Goal: Task Accomplishment & Management: Manage account settings

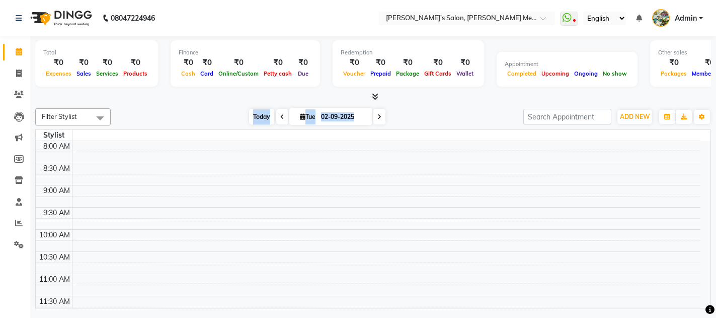
click at [253, 118] on span "Today" at bounding box center [261, 117] width 25 height 16
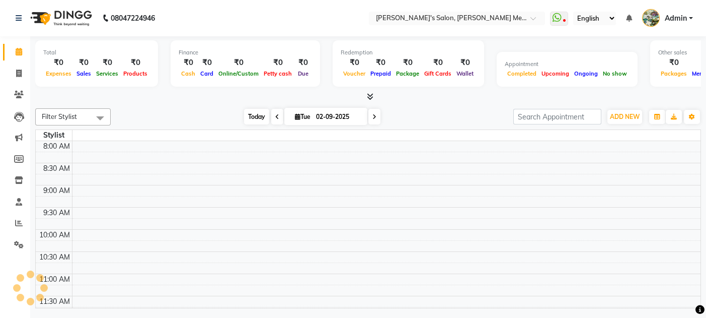
scroll to position [358, 0]
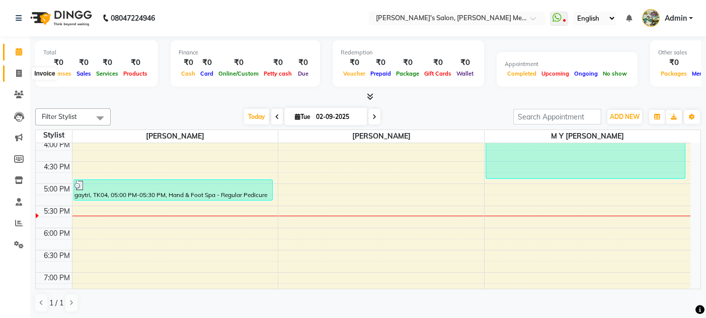
click at [20, 74] on icon at bounding box center [19, 73] width 6 height 8
select select "582"
select select "service"
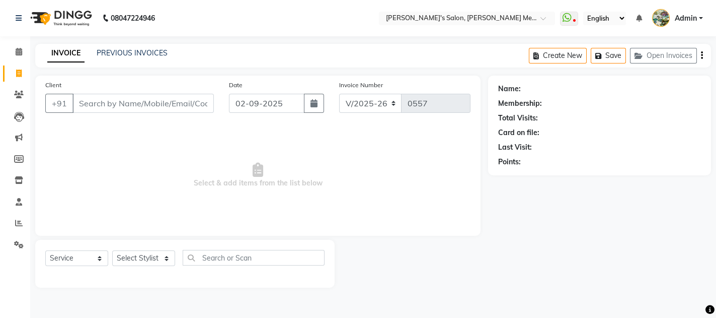
click at [78, 105] on input "Client" at bounding box center [142, 103] width 141 height 19
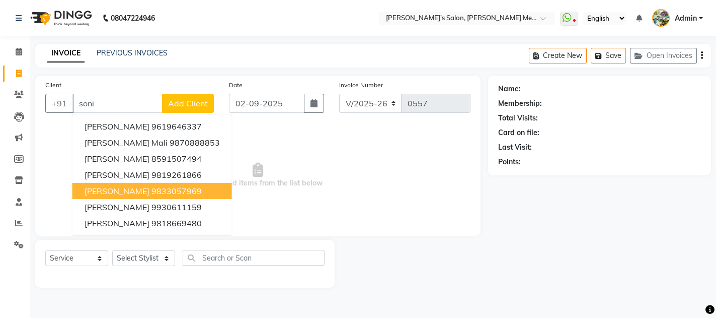
click at [117, 190] on span "soniya wesley" at bounding box center [117, 191] width 65 height 10
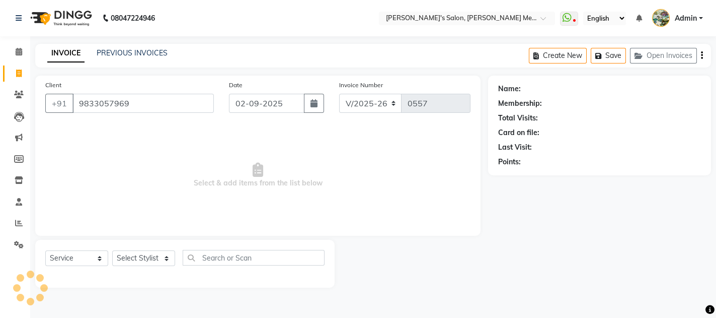
type input "9833057969"
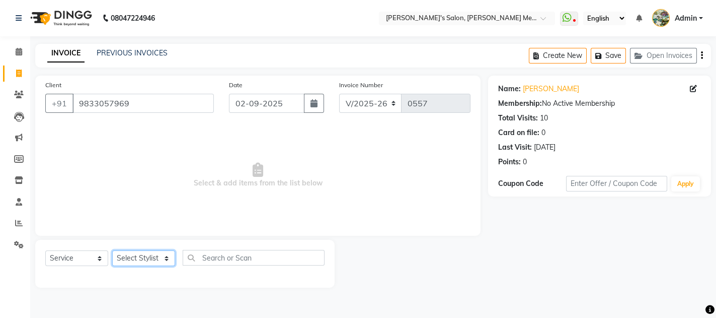
click at [145, 261] on select "Select Stylist [PERSON_NAME] m y [PERSON_NAME]" at bounding box center [143, 258] width 63 height 16
select select "7819"
click at [112, 250] on select "Select Stylist [PERSON_NAME] m y [PERSON_NAME]" at bounding box center [143, 258] width 63 height 16
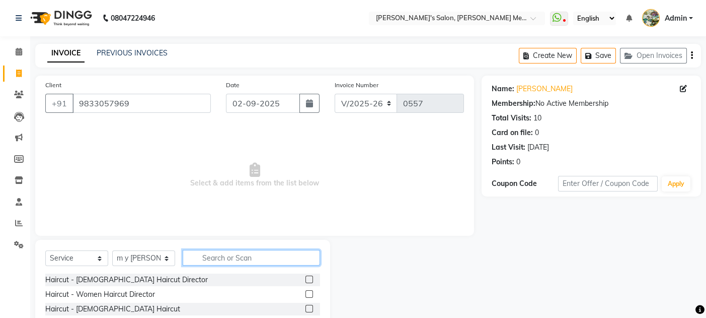
click at [211, 256] on input "text" at bounding box center [251, 258] width 137 height 16
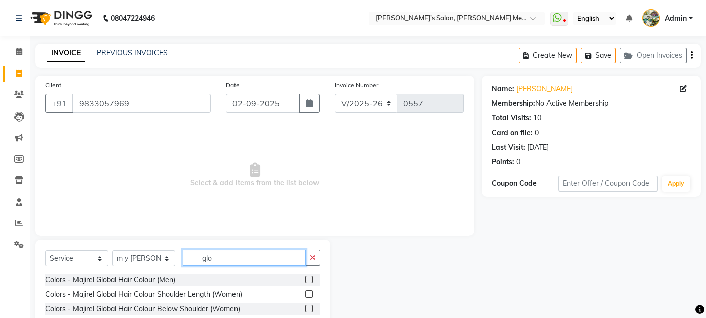
type input "glo"
click at [310, 310] on label at bounding box center [310, 309] width 8 height 8
click at [310, 310] on input "checkbox" at bounding box center [309, 309] width 7 height 7
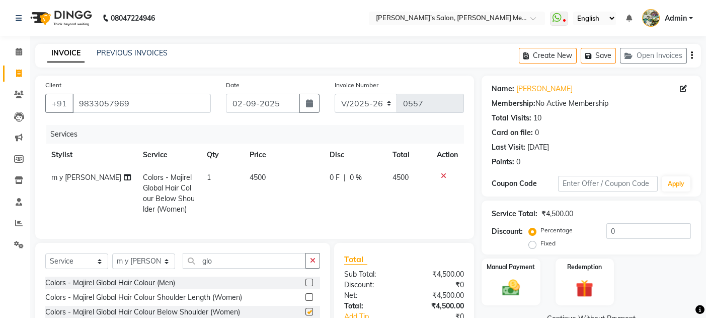
checkbox input "false"
click at [302, 213] on td "4500" at bounding box center [284, 193] width 80 height 54
select select "7819"
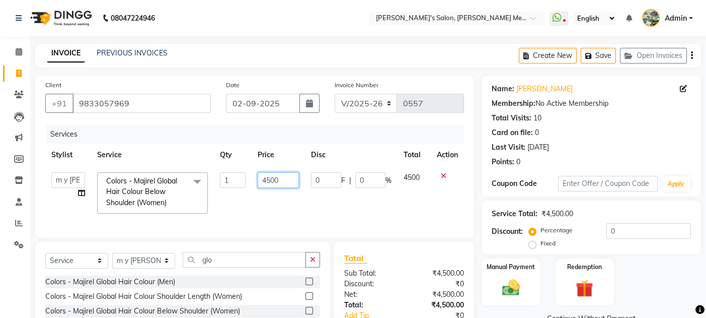
click at [279, 177] on input "4500" at bounding box center [278, 180] width 41 height 16
click at [269, 174] on input "4500" at bounding box center [278, 180] width 41 height 16
type input "6500"
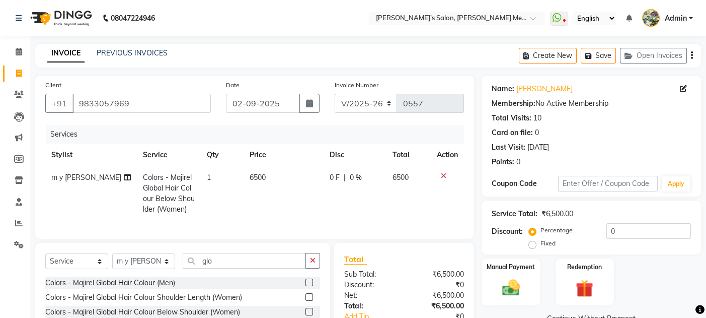
click at [278, 204] on td "6500" at bounding box center [284, 193] width 80 height 54
select select "7819"
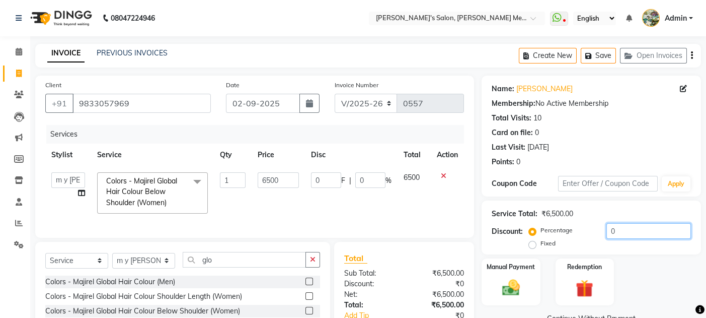
click at [619, 231] on input "0" at bounding box center [649, 231] width 85 height 16
type input "1"
type input "65"
type input "1"
type input "10"
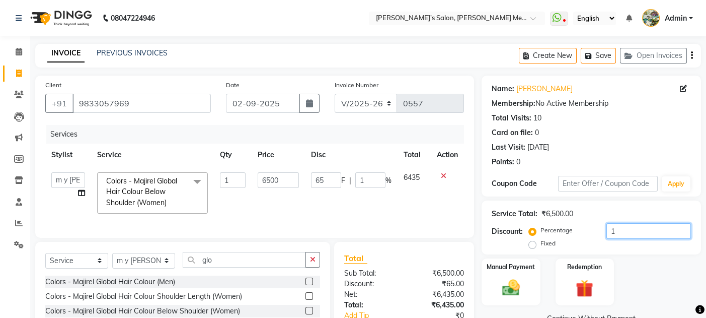
type input "650"
type input "10"
click at [686, 286] on div "Manual Payment Redemption" at bounding box center [591, 281] width 235 height 47
click at [629, 231] on input "10" at bounding box center [649, 231] width 85 height 16
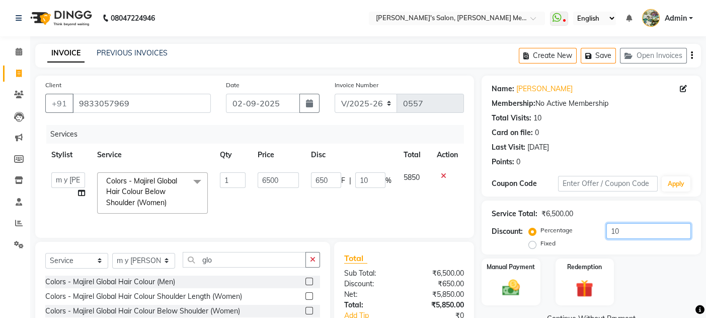
type input "1"
type input "65"
type input "1"
type input "0"
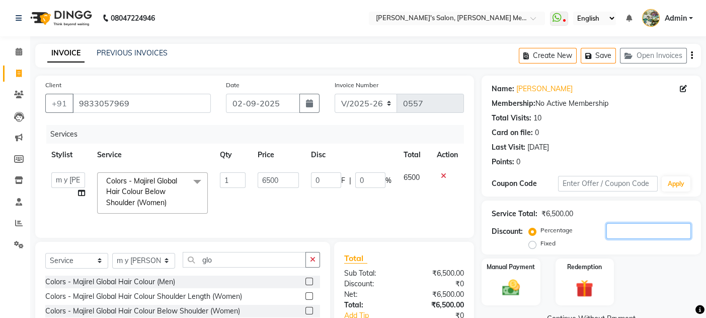
type input "5"
type input "325"
type input "5"
click at [529, 276] on div "Manual Payment" at bounding box center [511, 281] width 61 height 49
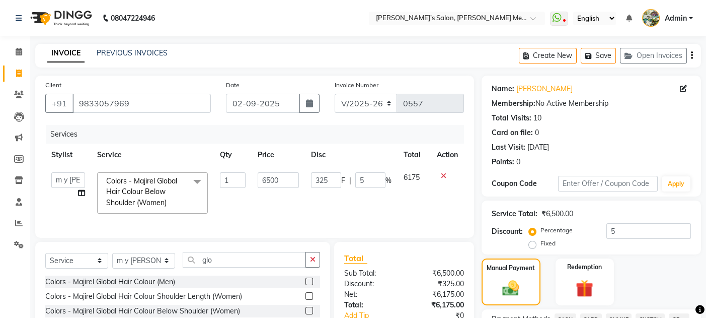
scroll to position [277, 0]
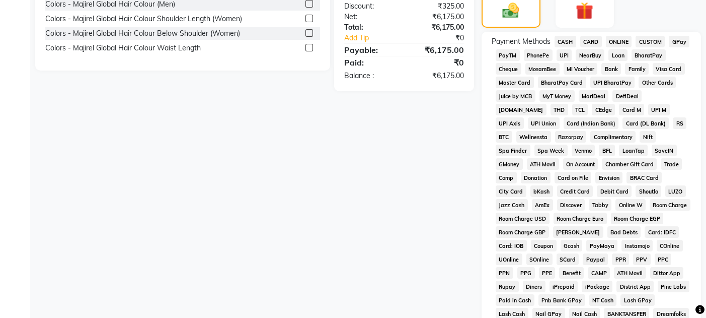
click at [590, 38] on span "CARD" at bounding box center [591, 42] width 22 height 12
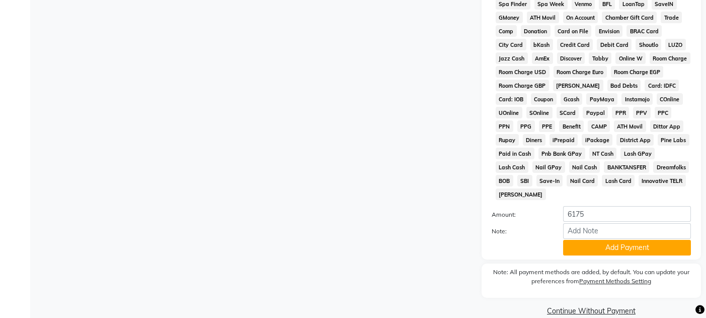
scroll to position [428, 0]
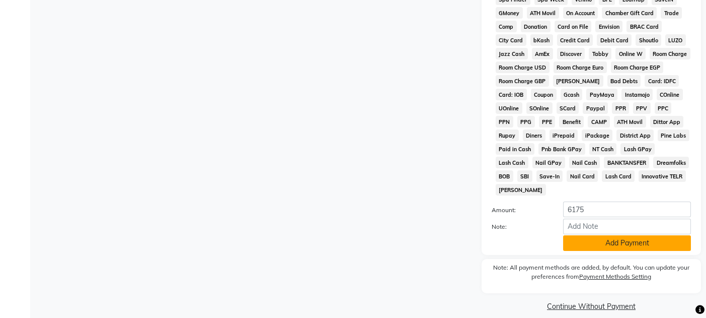
click at [614, 235] on button "Add Payment" at bounding box center [627, 243] width 128 height 16
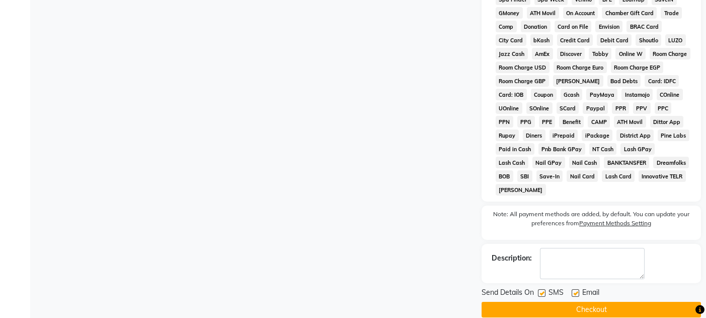
click at [575, 287] on div "Email" at bounding box center [590, 293] width 36 height 13
click at [541, 289] on label at bounding box center [542, 293] width 8 height 8
click at [541, 290] on input "checkbox" at bounding box center [541, 293] width 7 height 7
checkbox input "false"
click at [557, 302] on button "Checkout" at bounding box center [591, 310] width 219 height 16
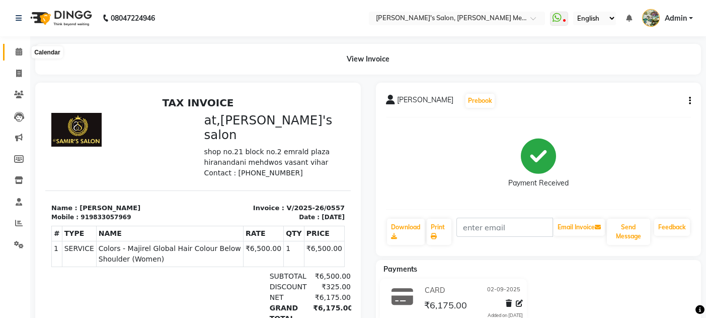
click at [17, 52] on icon at bounding box center [19, 52] width 7 height 8
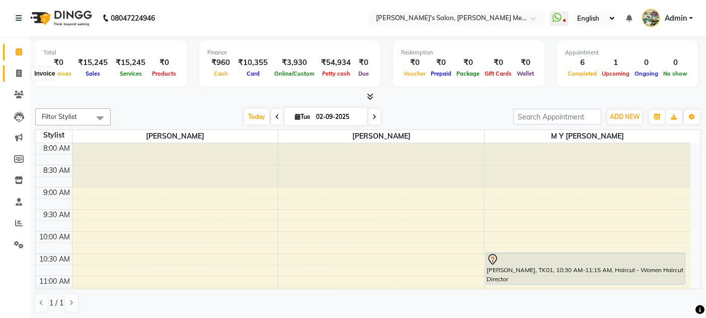
click at [16, 77] on span at bounding box center [19, 74] width 18 height 12
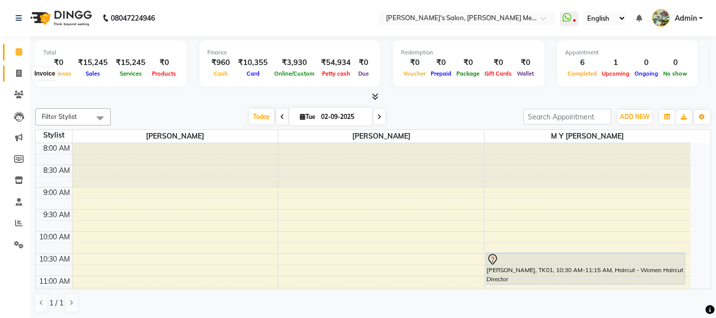
select select "582"
select select "service"
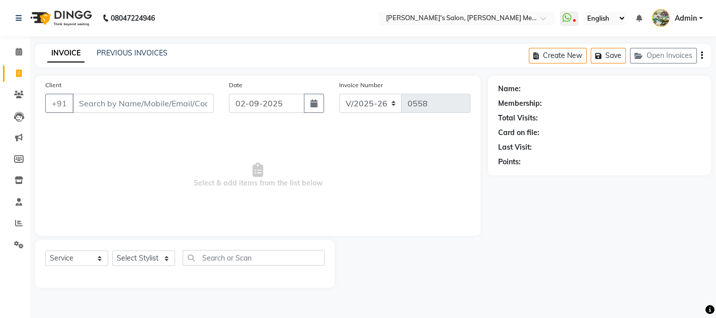
click at [93, 101] on input "Client" at bounding box center [142, 103] width 141 height 19
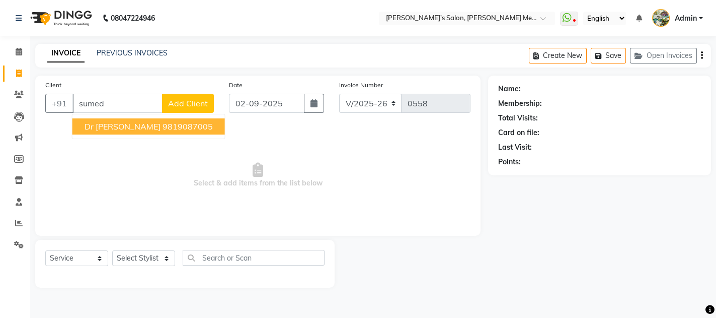
click at [107, 121] on span "dr [PERSON_NAME]" at bounding box center [123, 126] width 76 height 10
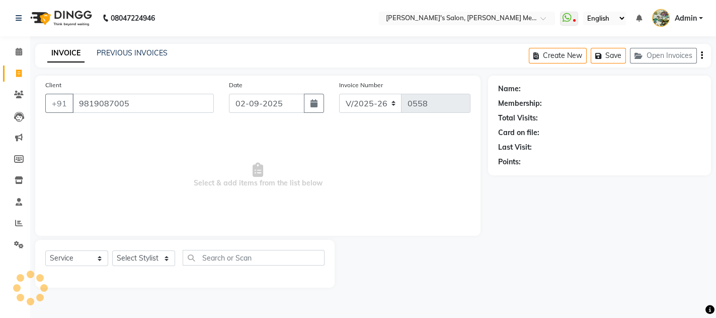
type input "9819087005"
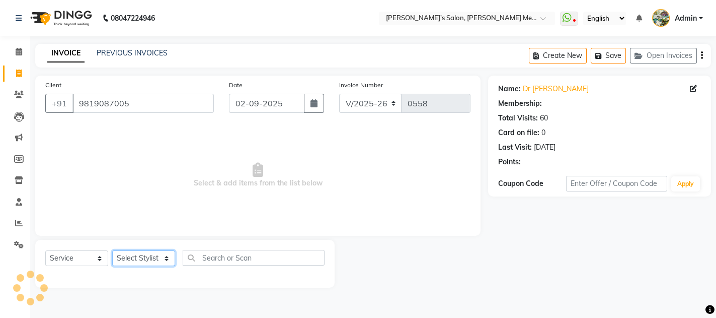
click at [137, 257] on select "Select Stylist [PERSON_NAME] m y [PERSON_NAME]" at bounding box center [143, 258] width 63 height 16
select select "7819"
click at [112, 250] on select "Select Stylist [PERSON_NAME] m y [PERSON_NAME]" at bounding box center [143, 258] width 63 height 16
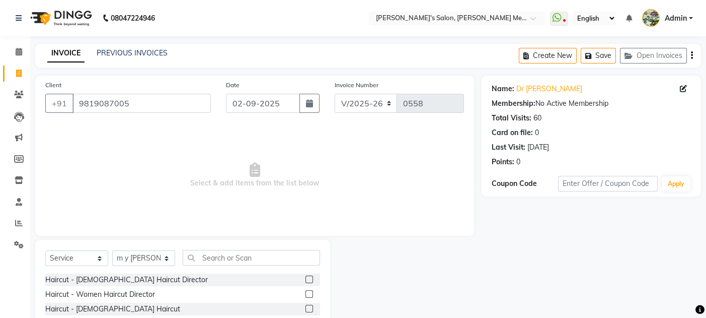
click at [306, 311] on label at bounding box center [310, 309] width 8 height 8
click at [306, 311] on input "checkbox" at bounding box center [309, 309] width 7 height 7
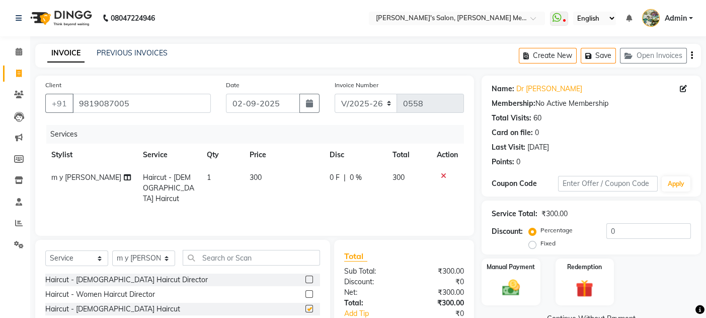
checkbox input "false"
click at [526, 286] on img at bounding box center [511, 287] width 30 height 21
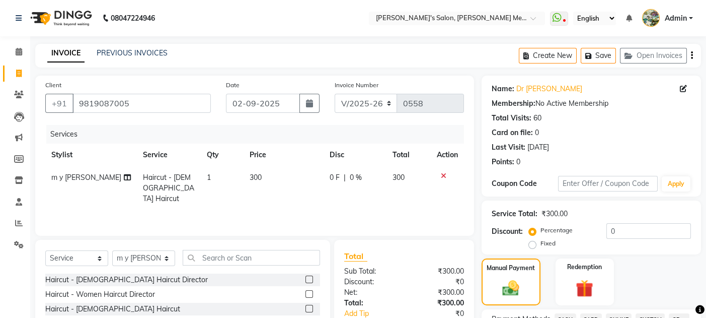
scroll to position [277, 0]
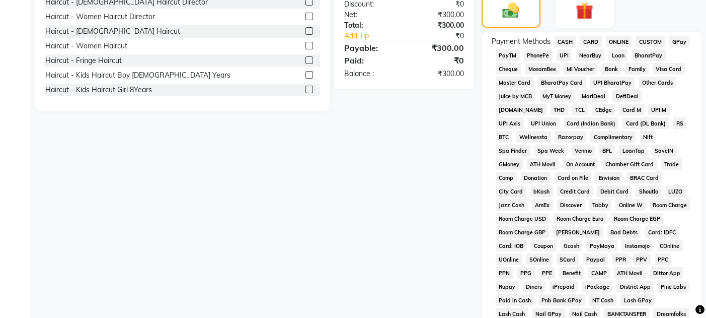
click at [591, 39] on span "CARD" at bounding box center [591, 42] width 22 height 12
click at [679, 40] on span "GPay" at bounding box center [679, 42] width 21 height 12
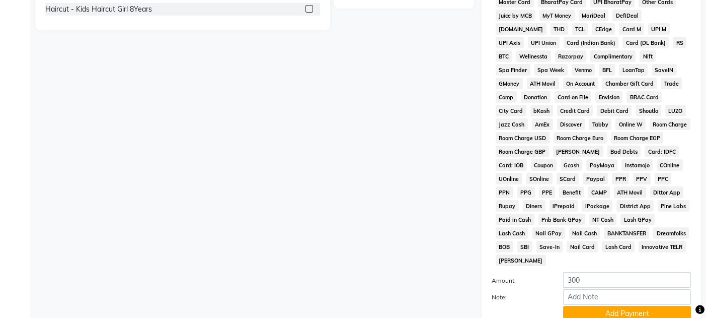
scroll to position [385, 0]
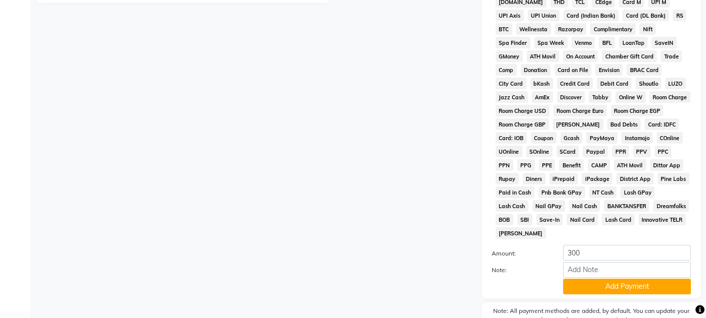
click at [654, 266] on div "Note:" at bounding box center [591, 270] width 214 height 17
click at [640, 278] on button "Add Payment" at bounding box center [627, 286] width 128 height 16
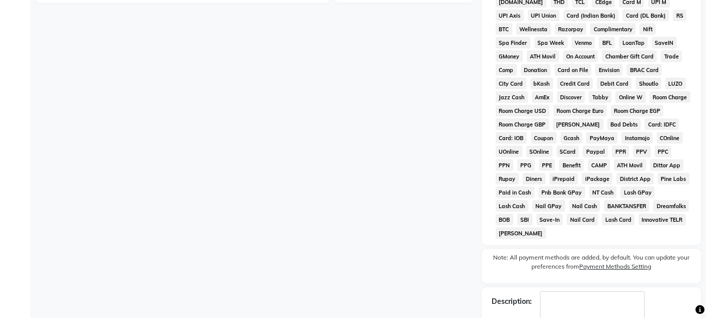
scroll to position [431, 0]
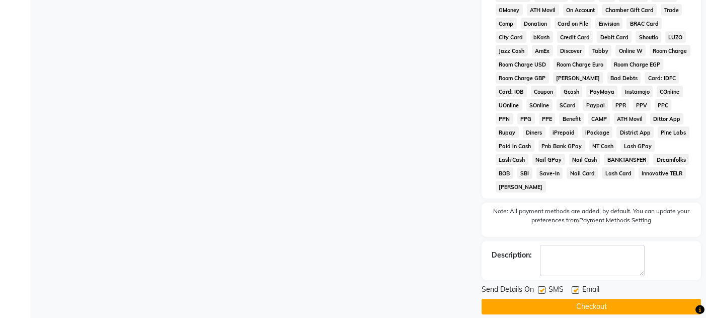
click at [575, 286] on label at bounding box center [576, 290] width 8 height 8
click at [575, 287] on input "checkbox" at bounding box center [575, 290] width 7 height 7
checkbox input "false"
click at [544, 286] on label at bounding box center [542, 290] width 8 height 8
click at [544, 287] on input "checkbox" at bounding box center [541, 290] width 7 height 7
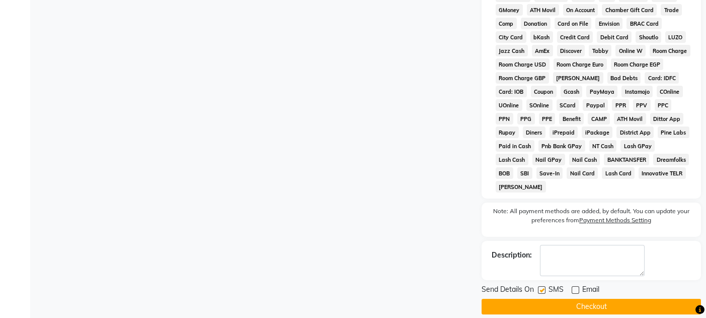
checkbox input "false"
click at [560, 298] on button "Checkout" at bounding box center [591, 306] width 219 height 16
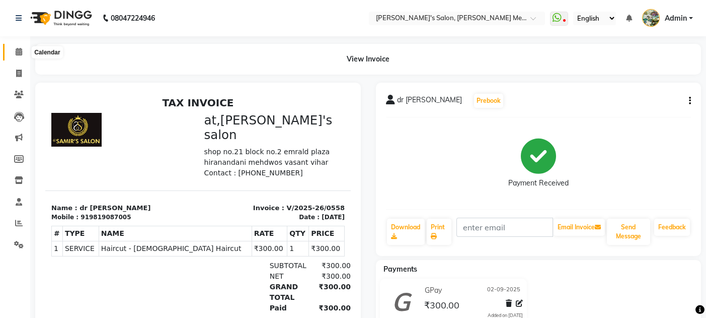
click at [20, 50] on icon at bounding box center [19, 52] width 7 height 8
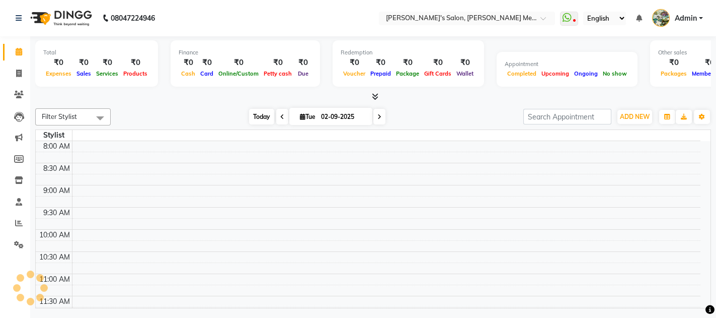
click at [262, 113] on span "Today" at bounding box center [261, 117] width 25 height 16
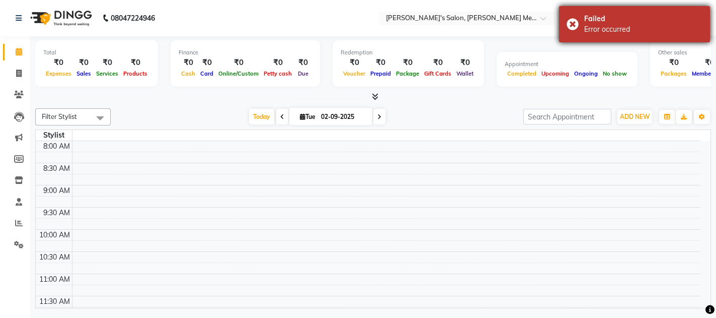
click at [574, 27] on div "Failed Error occurred" at bounding box center [634, 24] width 151 height 36
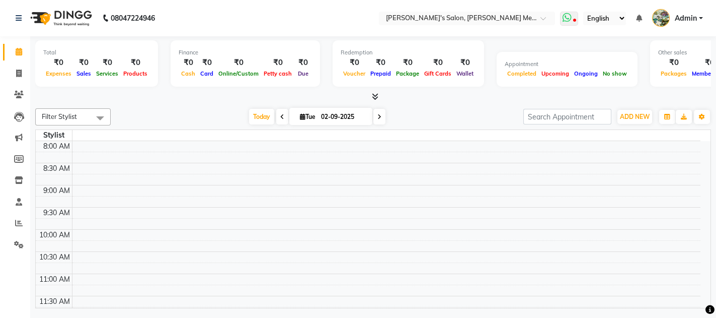
click at [571, 18] on span at bounding box center [569, 19] width 18 height 14
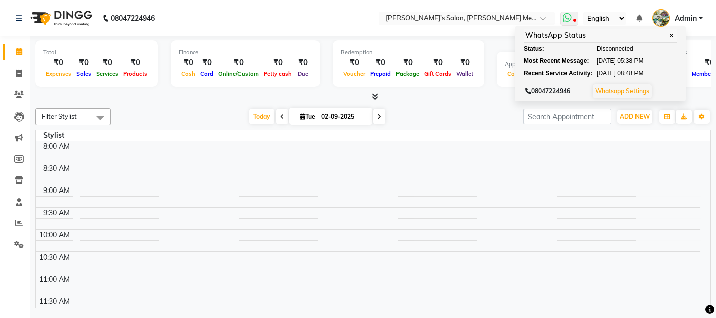
click at [671, 33] on span "✕" at bounding box center [671, 36] width 9 height 8
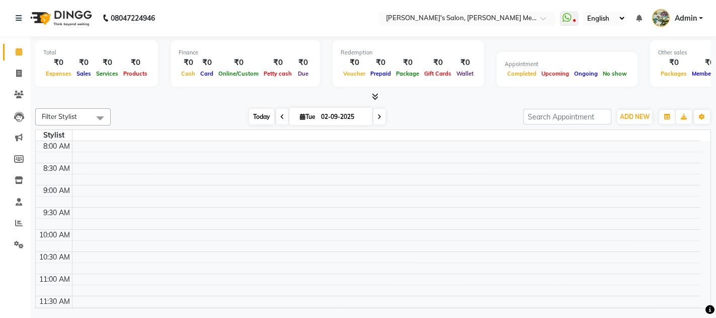
click at [261, 111] on span "Today" at bounding box center [261, 117] width 25 height 16
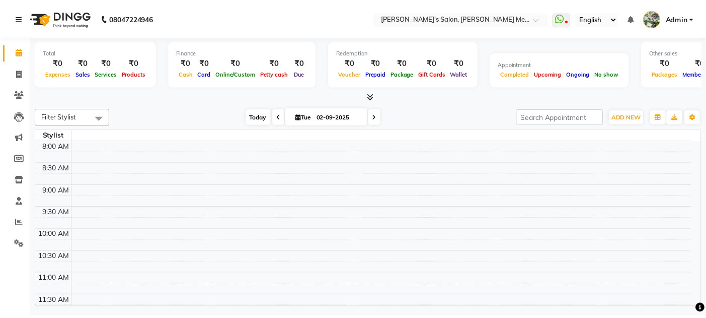
scroll to position [358, 0]
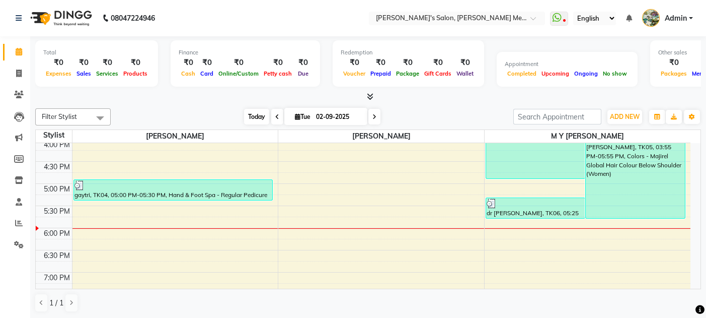
click at [249, 117] on span "Today" at bounding box center [256, 117] width 25 height 16
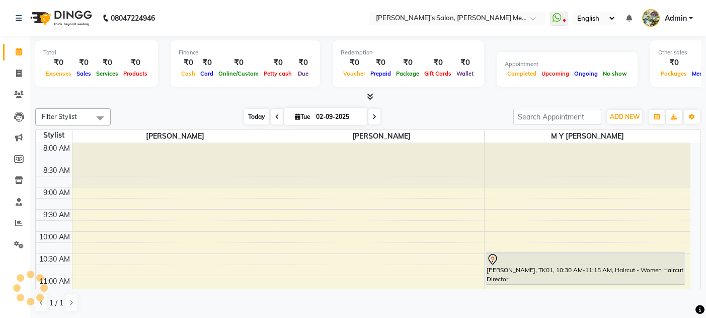
scroll to position [379, 0]
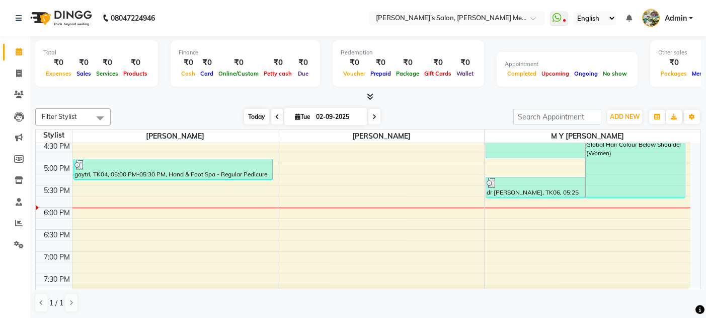
click at [249, 117] on span "Today" at bounding box center [256, 117] width 25 height 16
click at [22, 52] on icon at bounding box center [19, 52] width 7 height 8
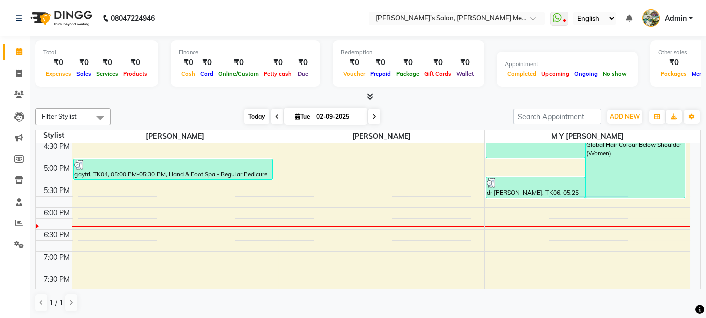
click at [254, 115] on span "Today" at bounding box center [256, 117] width 25 height 16
click at [21, 53] on icon at bounding box center [19, 52] width 7 height 8
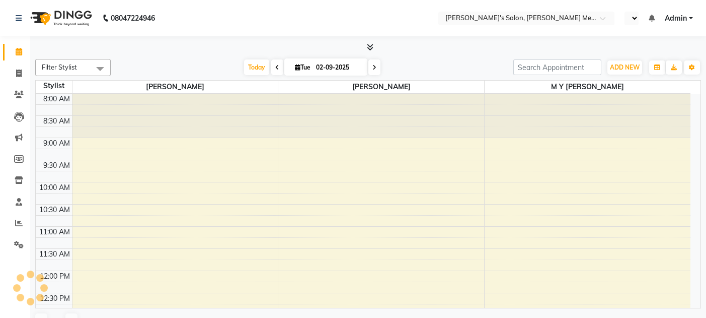
select select "en"
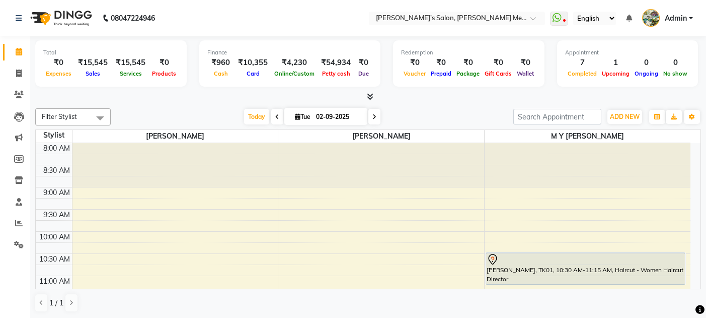
click at [375, 118] on icon at bounding box center [374, 117] width 4 height 6
type input "[DATE]"
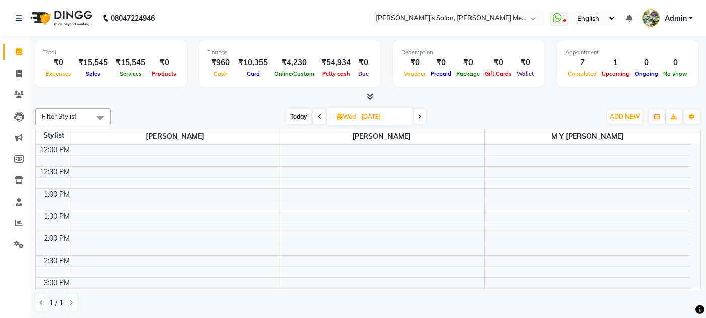
scroll to position [170, 0]
click at [503, 239] on div "8:00 AM 8:30 AM 9:00 AM 9:30 AM 10:00 AM 10:30 AM 11:00 AM 11:30 AM 12:00 PM 12…" at bounding box center [363, 305] width 655 height 664
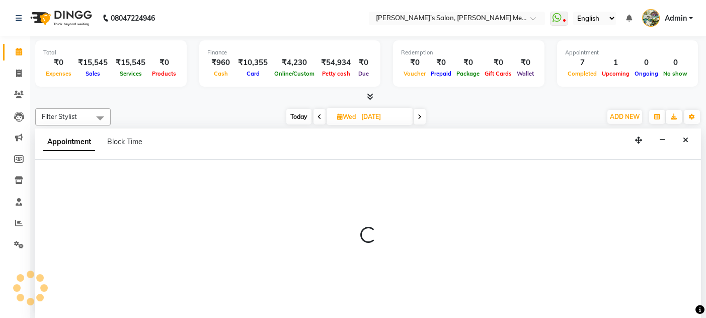
scroll to position [0, 0]
select select "7819"
select select "tentative"
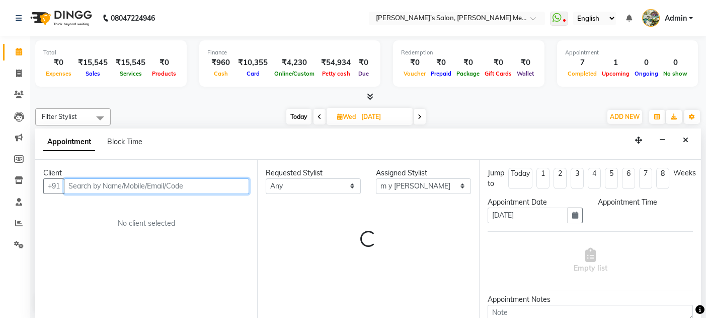
select select "840"
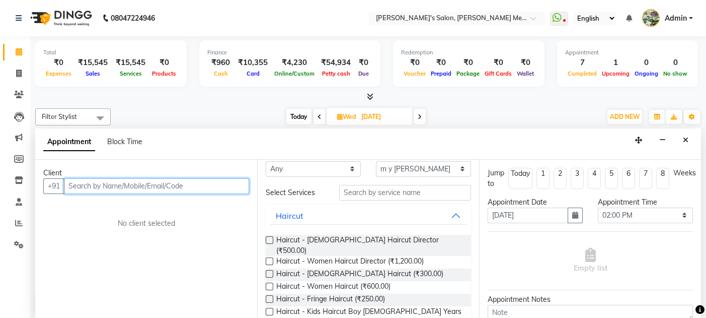
scroll to position [27, 0]
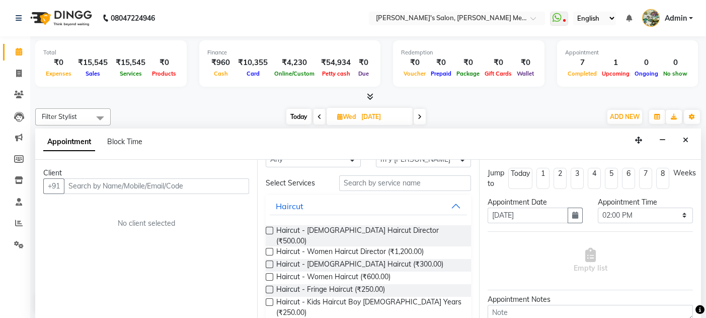
click at [269, 298] on label at bounding box center [270, 302] width 8 height 8
click at [269, 300] on input "checkbox" at bounding box center [269, 303] width 7 height 7
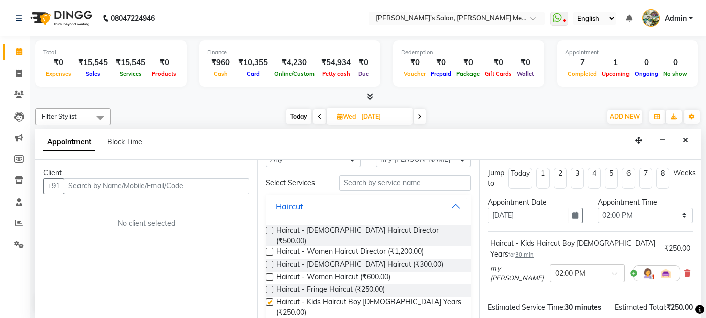
checkbox input "false"
click at [78, 182] on input "text" at bounding box center [156, 186] width 185 height 16
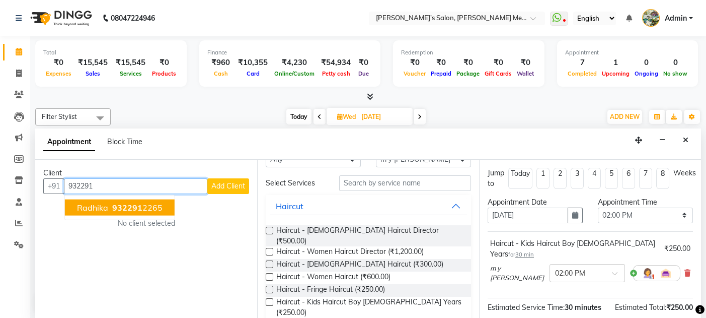
click at [114, 202] on span "932291" at bounding box center [127, 207] width 30 height 10
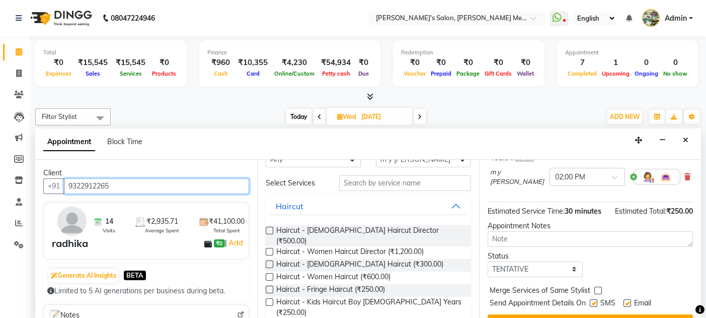
scroll to position [115, 0]
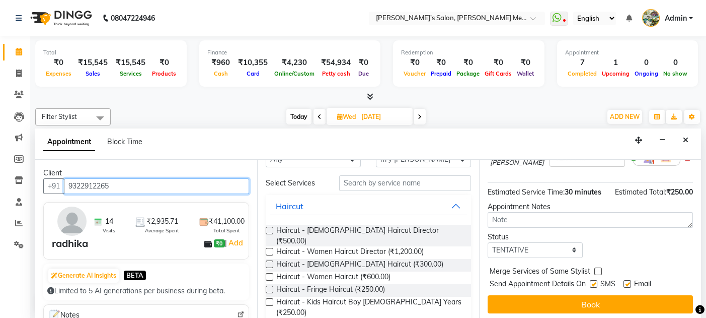
type input "9322912265"
click at [628, 281] on label at bounding box center [628, 284] width 8 height 8
click at [628, 281] on input "checkbox" at bounding box center [627, 284] width 7 height 7
checkbox input "false"
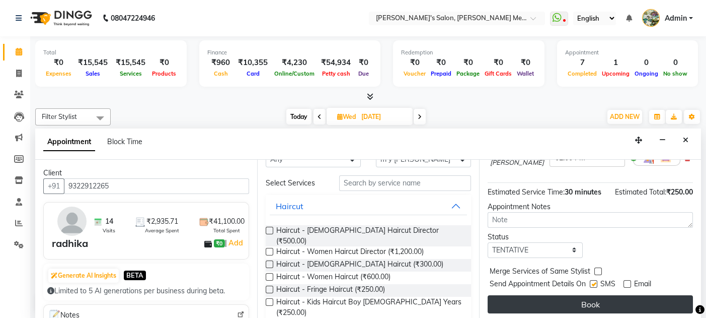
click at [606, 295] on button "Book" at bounding box center [590, 304] width 205 height 18
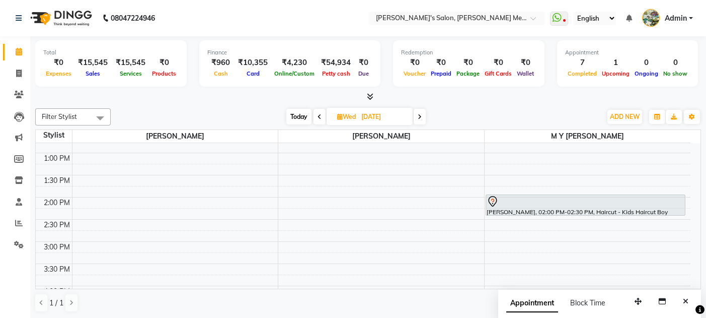
scroll to position [223, 0]
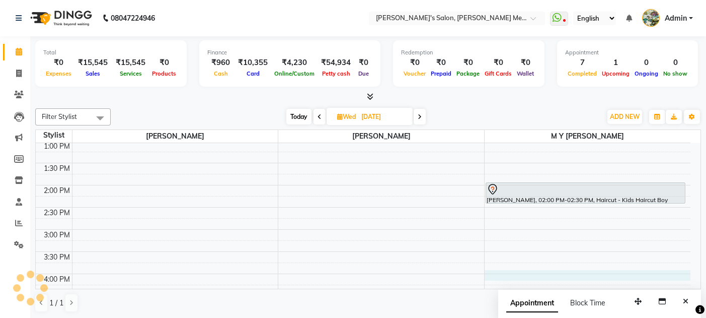
click at [535, 271] on div "8:00 AM 8:30 AM 9:00 AM 9:30 AM 10:00 AM 10:30 AM 11:00 AM 11:30 AM 12:00 PM 12…" at bounding box center [363, 251] width 655 height 664
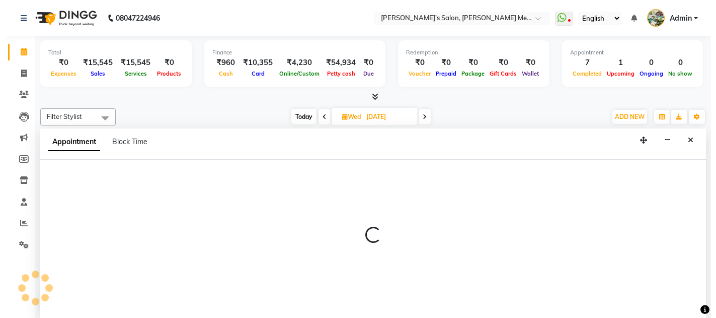
scroll to position [0, 0]
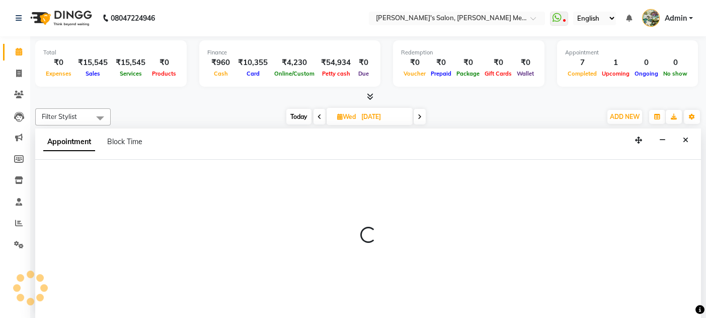
select select "7819"
select select "960"
select select "tentative"
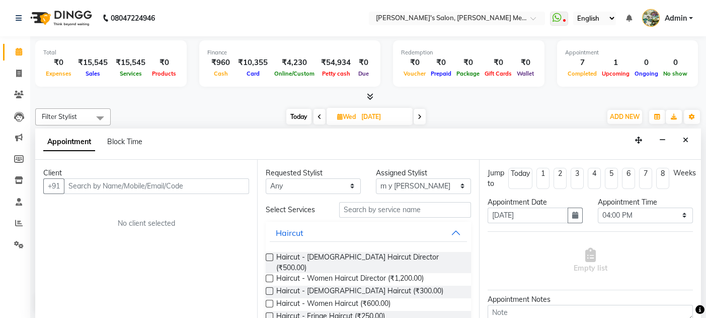
click at [79, 179] on input "text" at bounding box center [156, 186] width 185 height 16
type input "9"
type input "9769001791"
click at [226, 185] on span "Add Client" at bounding box center [228, 185] width 34 height 9
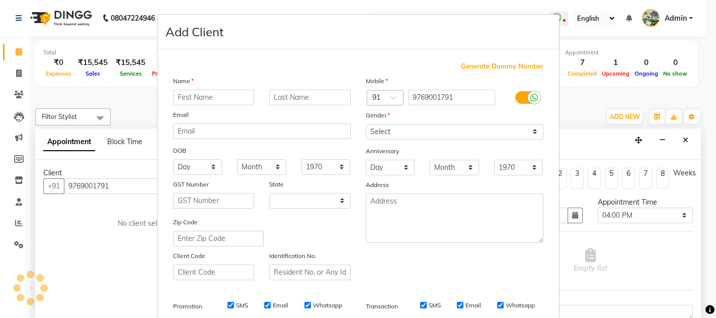
select select "22"
click at [184, 95] on input "text" at bounding box center [214, 98] width 82 height 16
type input "taran"
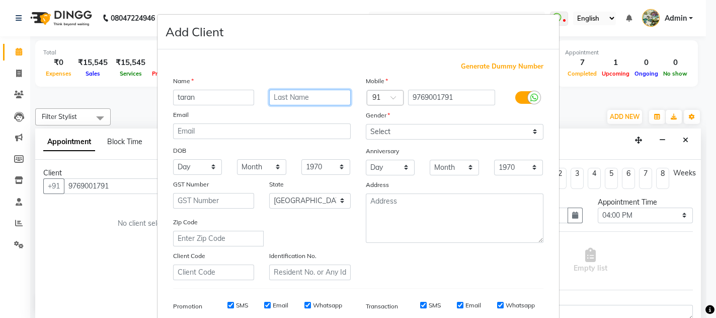
click at [280, 98] on input "text" at bounding box center [310, 98] width 82 height 16
type input "arora"
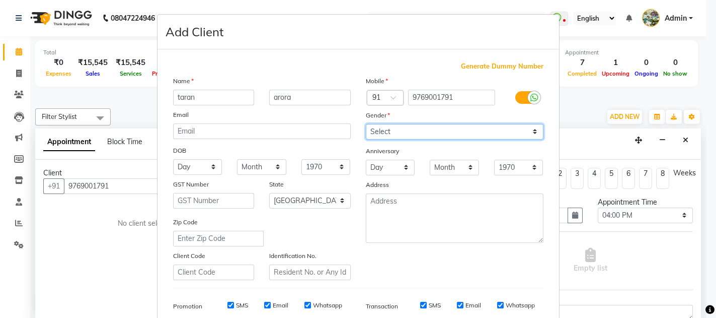
click at [379, 133] on select "Select [DEMOGRAPHIC_DATA] [DEMOGRAPHIC_DATA] Other Prefer Not To Say" at bounding box center [455, 132] width 178 height 16
select select "[DEMOGRAPHIC_DATA]"
click at [366, 124] on select "Select [DEMOGRAPHIC_DATA] [DEMOGRAPHIC_DATA] Other Prefer Not To Say" at bounding box center [455, 132] width 178 height 16
click at [540, 292] on div "Generate Dummy Number Name [PERSON_NAME] Email DOB Day 01 02 03 04 05 06 07 08 …" at bounding box center [359, 231] width 386 height 341
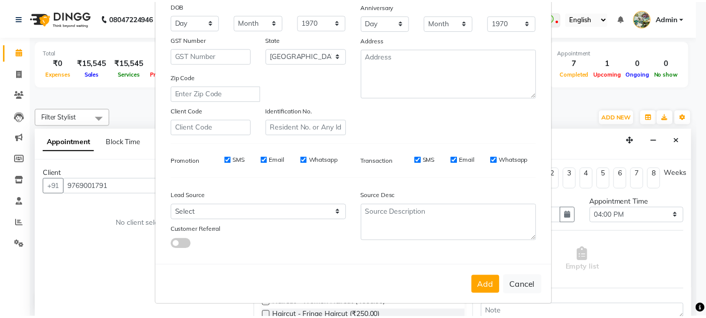
scroll to position [146, 0]
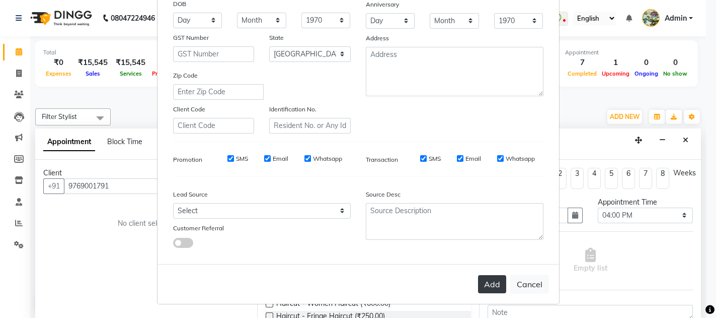
click at [487, 285] on button "Add" at bounding box center [492, 284] width 28 height 18
select select
select select "null"
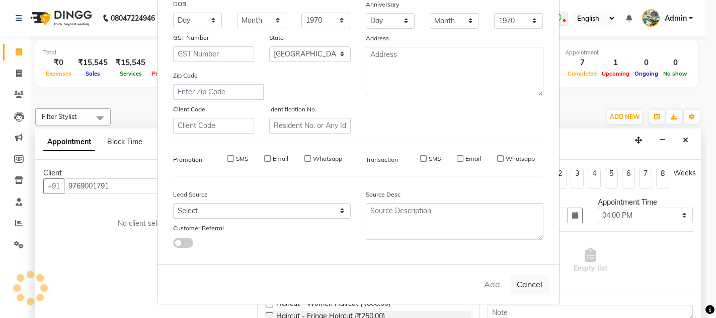
select select
checkbox input "false"
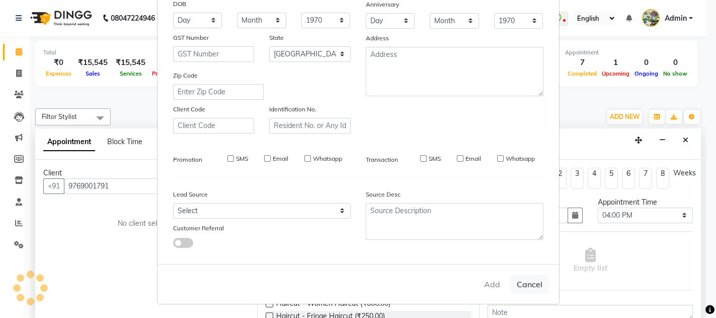
checkbox input "false"
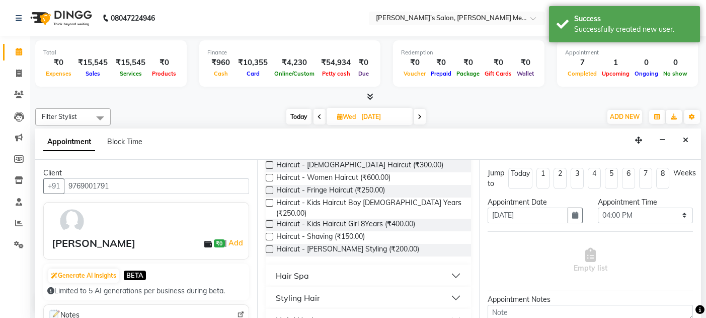
scroll to position [134, 0]
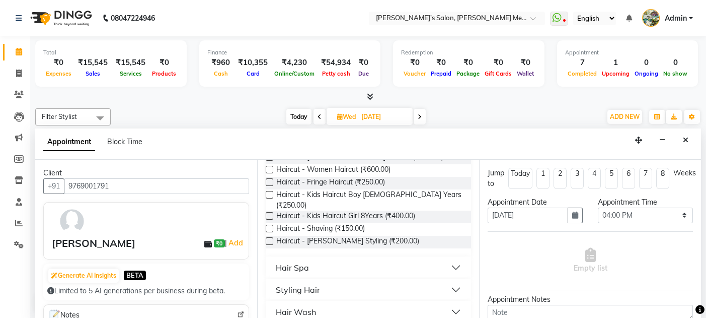
click at [445, 258] on button "Hair Spa" at bounding box center [368, 267] width 197 height 18
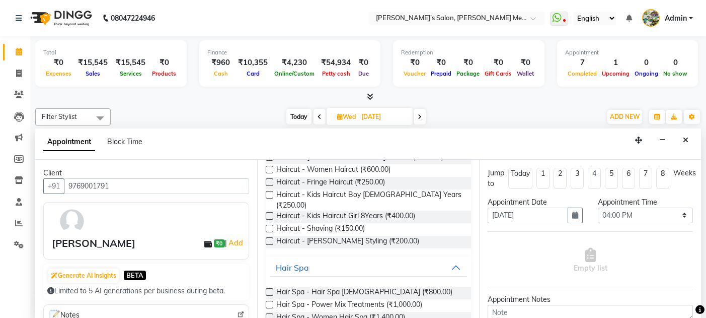
click at [269, 313] on label at bounding box center [270, 317] width 8 height 8
click at [269, 315] on input "checkbox" at bounding box center [269, 318] width 7 height 7
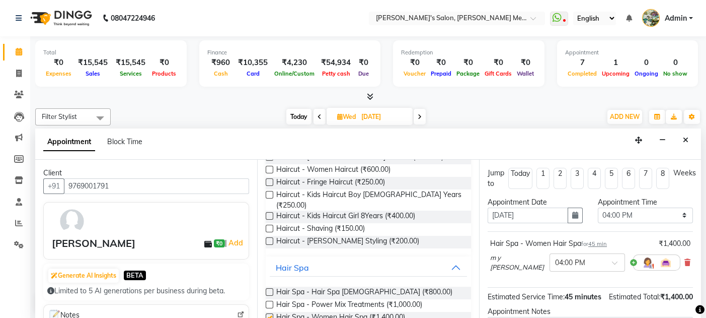
checkbox input "false"
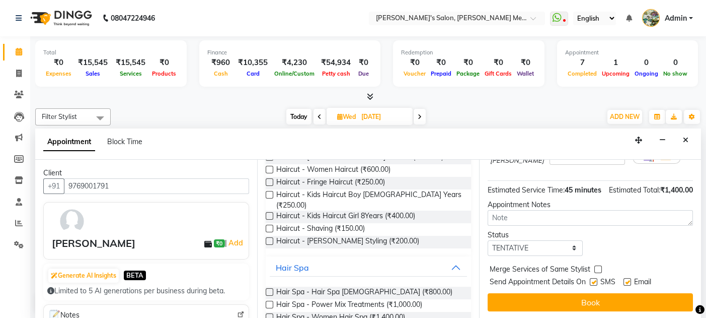
click at [628, 278] on label at bounding box center [628, 282] width 8 height 8
click at [628, 279] on input "checkbox" at bounding box center [627, 282] width 7 height 7
checkbox input "false"
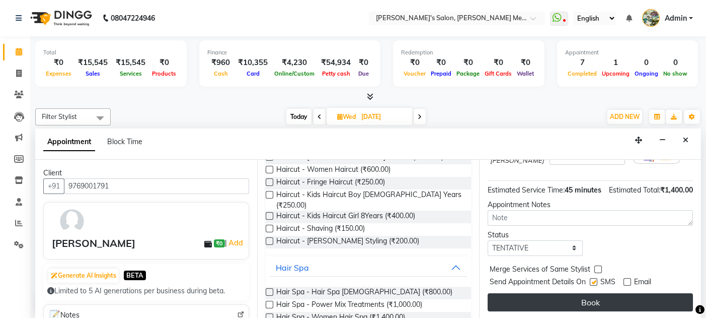
click at [587, 299] on button "Book" at bounding box center [590, 302] width 205 height 18
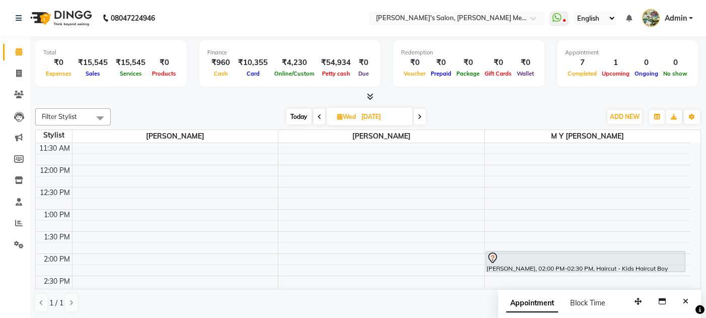
scroll to position [143, 0]
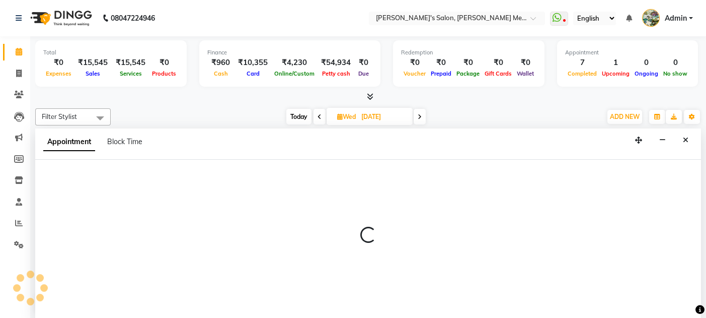
select select "7819"
select select "690"
select select "tentative"
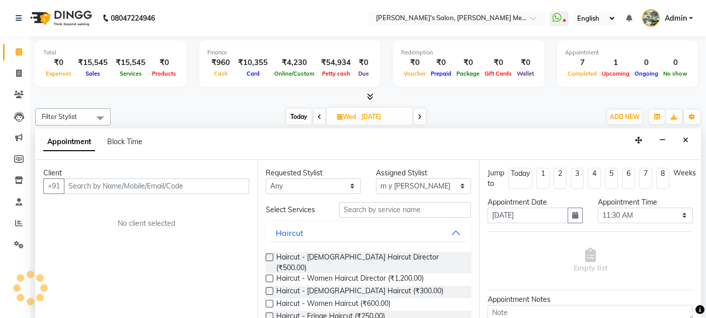
scroll to position [0, 0]
click at [268, 256] on label at bounding box center [270, 257] width 8 height 8
click at [268, 256] on input "checkbox" at bounding box center [269, 258] width 7 height 7
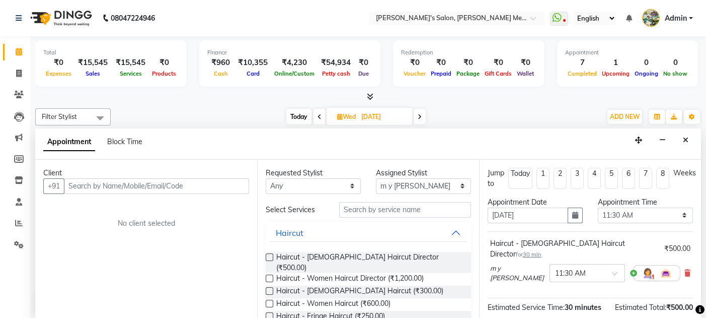
click at [268, 256] on label at bounding box center [270, 257] width 8 height 8
click at [268, 256] on input "checkbox" at bounding box center [269, 258] width 7 height 7
click at [268, 256] on label at bounding box center [270, 257] width 8 height 8
click at [268, 256] on input "checkbox" at bounding box center [269, 258] width 7 height 7
checkbox input "false"
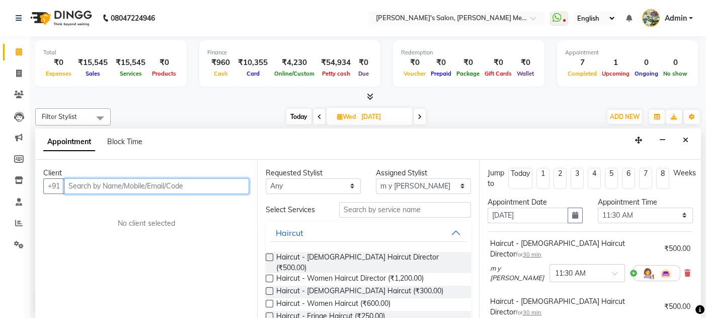
click at [85, 184] on input "text" at bounding box center [156, 186] width 185 height 16
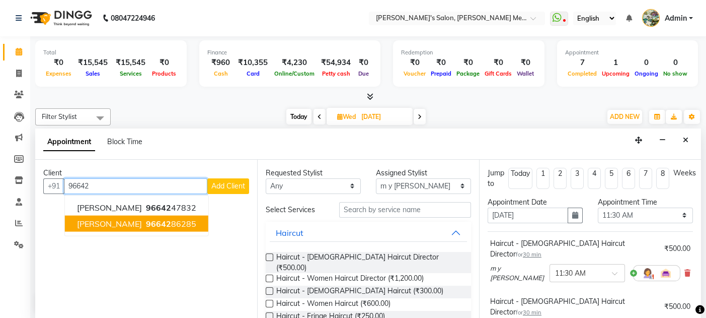
click at [113, 218] on span "[PERSON_NAME]" at bounding box center [109, 223] width 65 height 10
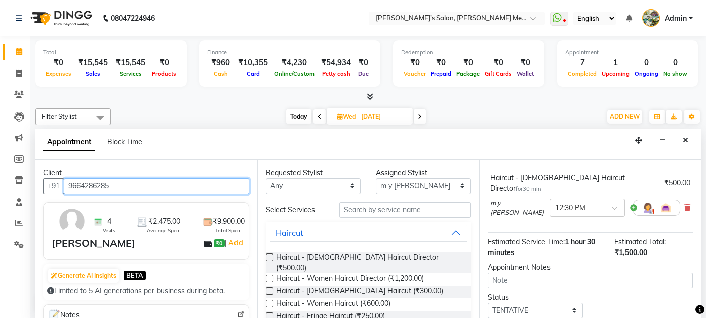
scroll to position [207, 0]
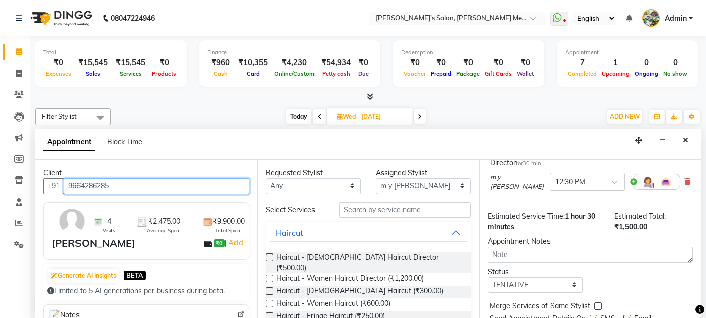
type input "9664286285"
click at [626, 315] on label at bounding box center [628, 319] width 8 height 8
click at [626, 316] on input "checkbox" at bounding box center [627, 319] width 7 height 7
checkbox input "false"
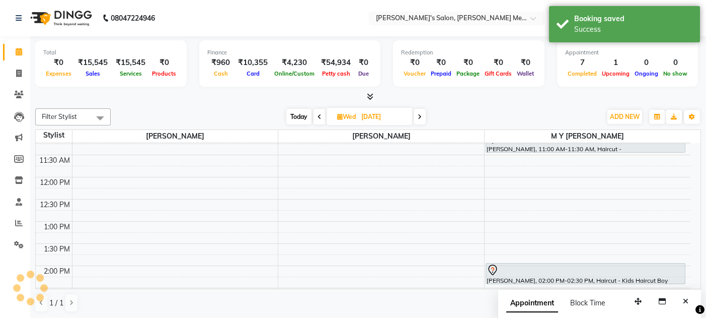
scroll to position [0, 0]
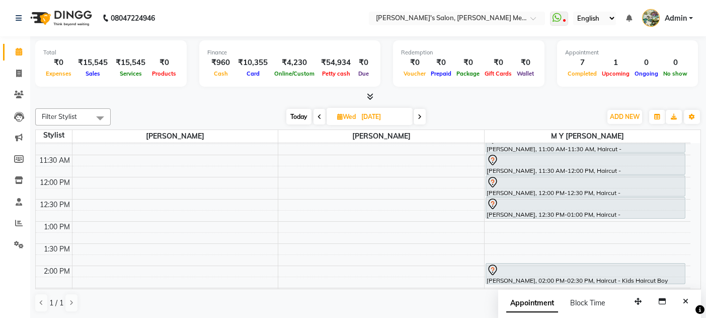
click at [297, 114] on span "Today" at bounding box center [298, 117] width 25 height 16
type input "02-09-2025"
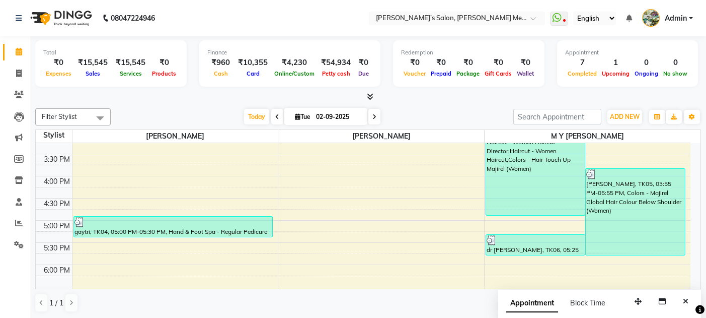
scroll to position [321, 0]
click at [17, 74] on icon at bounding box center [19, 73] width 6 height 8
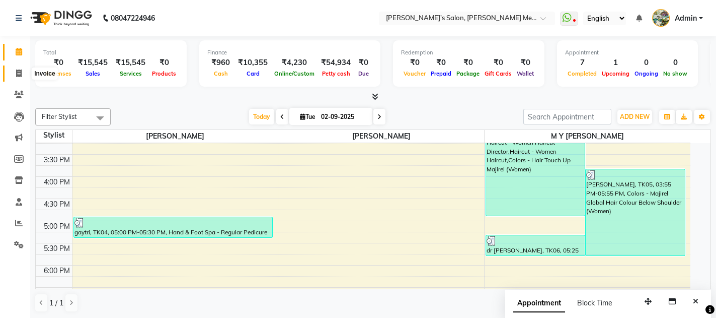
select select "service"
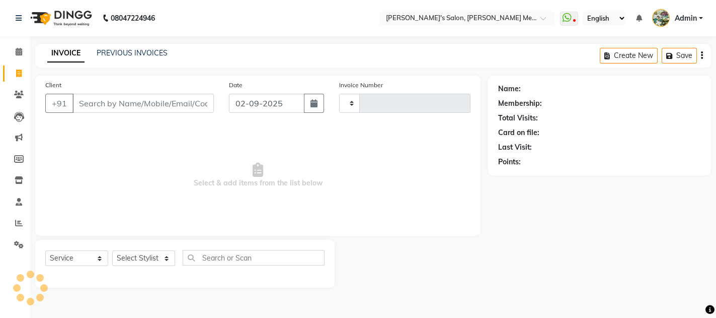
type input "0559"
select select "582"
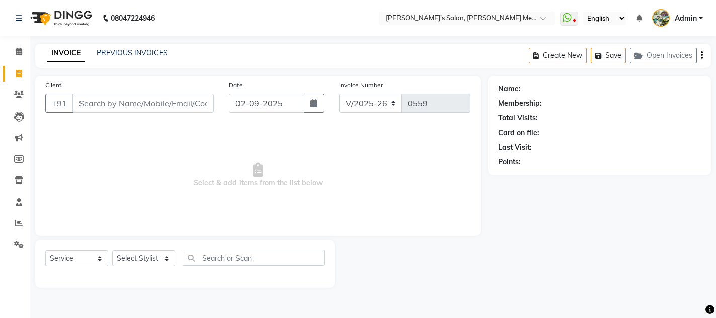
click at [86, 104] on input "Client" at bounding box center [142, 103] width 141 height 19
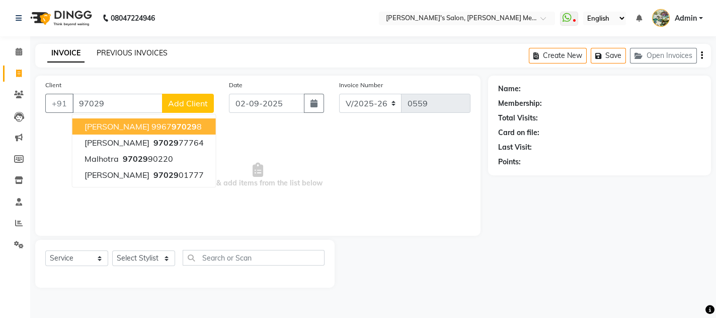
type input "97029"
click at [143, 51] on link "PREVIOUS INVOICES" at bounding box center [132, 52] width 71 height 9
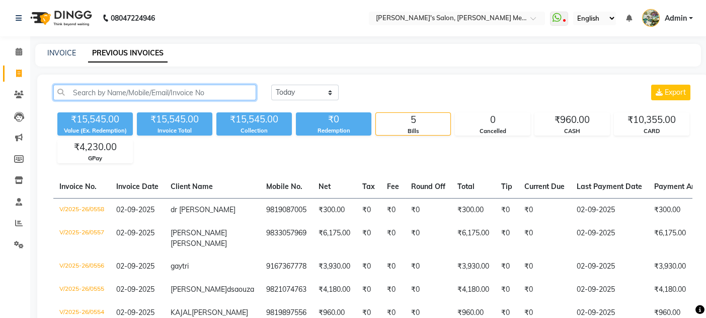
click at [82, 85] on input "text" at bounding box center [154, 93] width 203 height 16
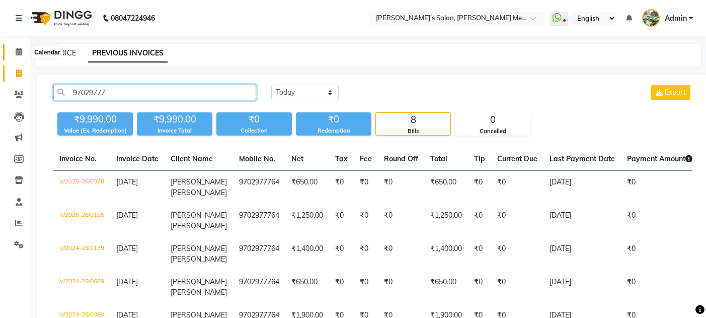
type input "97029777"
click at [18, 51] on icon at bounding box center [19, 52] width 7 height 8
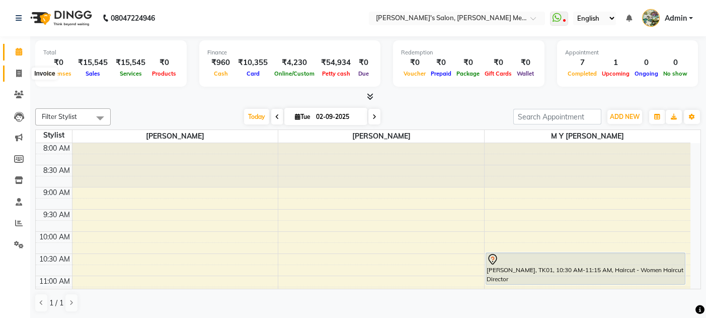
click at [20, 75] on icon at bounding box center [19, 73] width 6 height 8
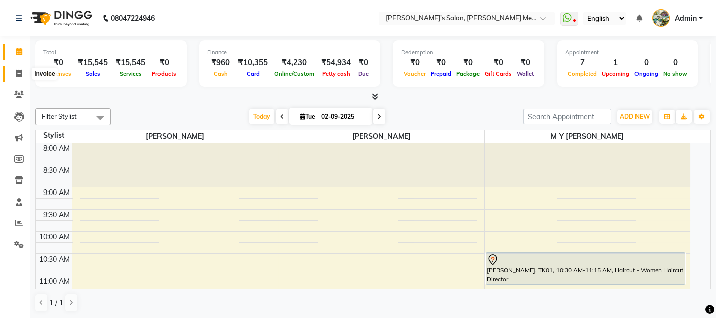
select select "service"
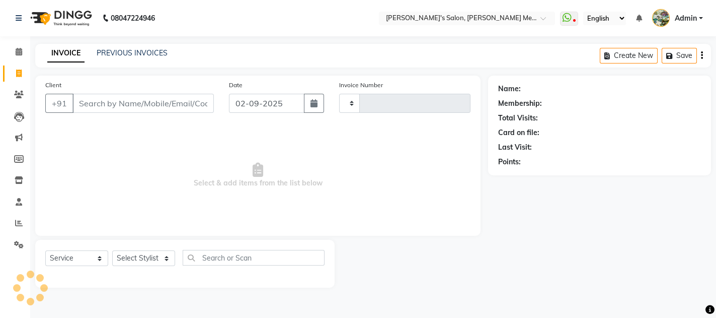
type input "0559"
select select "582"
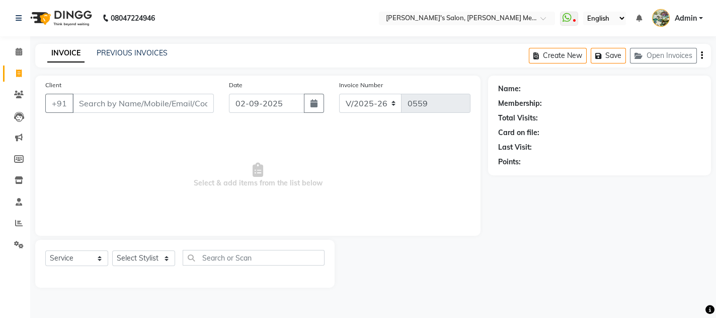
click at [81, 108] on input "Client" at bounding box center [142, 103] width 141 height 19
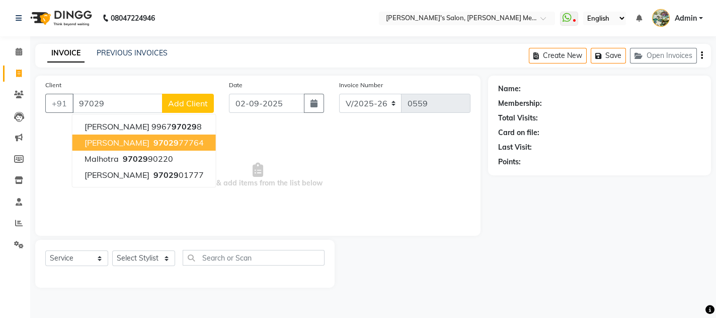
click at [113, 141] on span "[PERSON_NAME]" at bounding box center [117, 142] width 65 height 10
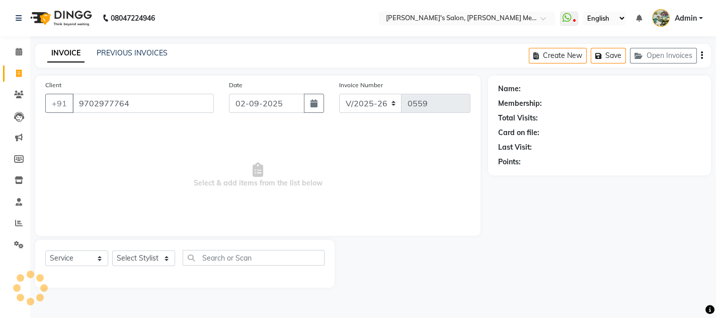
type input "9702977764"
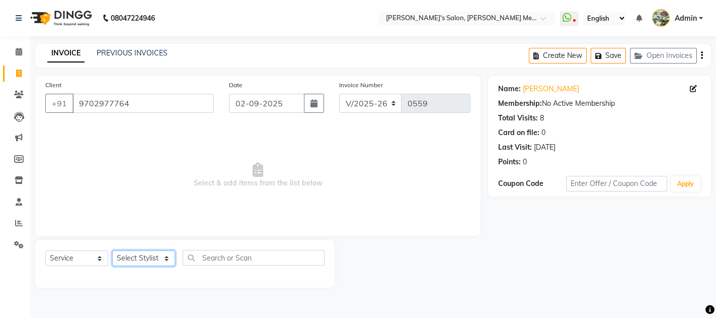
click at [141, 255] on select "Select Stylist [PERSON_NAME] m y [PERSON_NAME]" at bounding box center [143, 258] width 63 height 16
select select "7819"
click at [112, 250] on select "Select Stylist [PERSON_NAME] m y [PERSON_NAME]" at bounding box center [143, 258] width 63 height 16
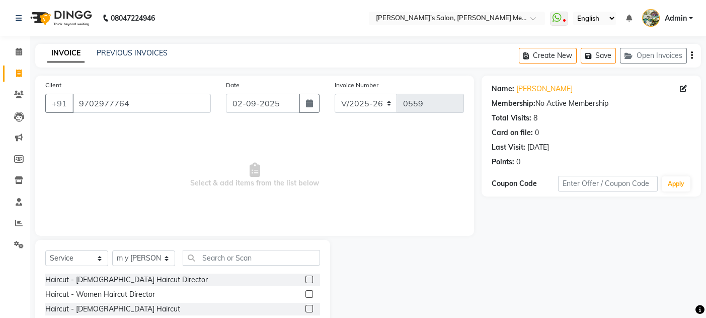
click at [306, 278] on label at bounding box center [310, 279] width 8 height 8
click at [306, 278] on input "checkbox" at bounding box center [309, 279] width 7 height 7
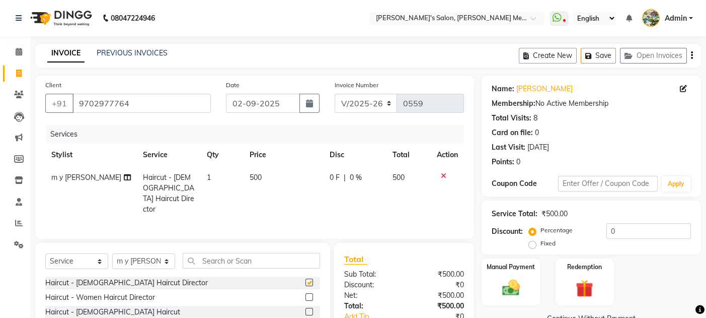
checkbox input "false"
click at [285, 206] on div "Services Stylist Service Qty Price Disc Total Action m y [PERSON_NAME] Haircut …" at bounding box center [254, 177] width 419 height 104
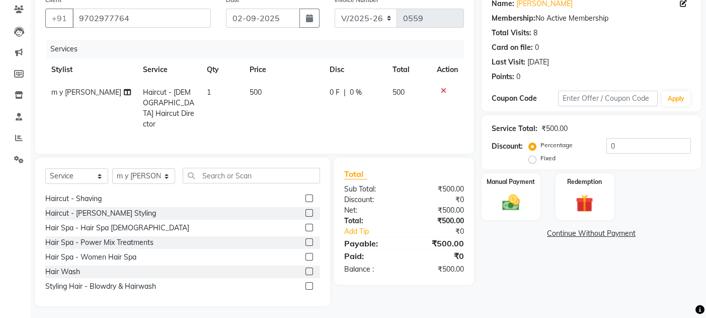
scroll to position [107, 0]
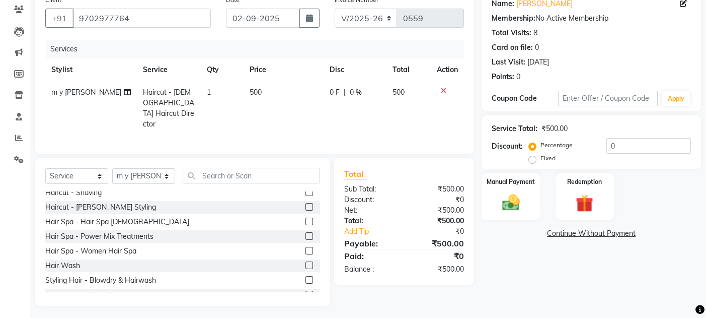
click at [306, 190] on label at bounding box center [310, 192] width 8 height 8
click at [306, 190] on input "checkbox" at bounding box center [309, 192] width 7 height 7
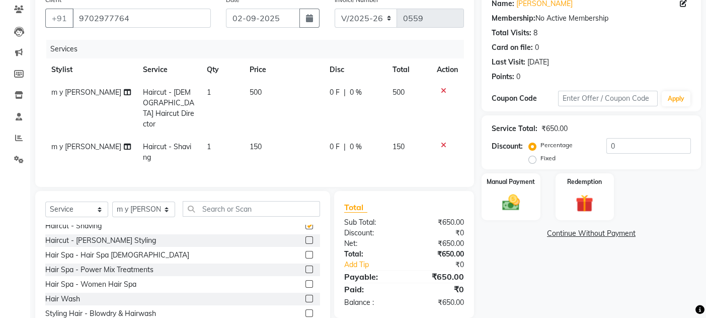
checkbox input "false"
click at [535, 211] on div "Manual Payment" at bounding box center [511, 196] width 61 height 49
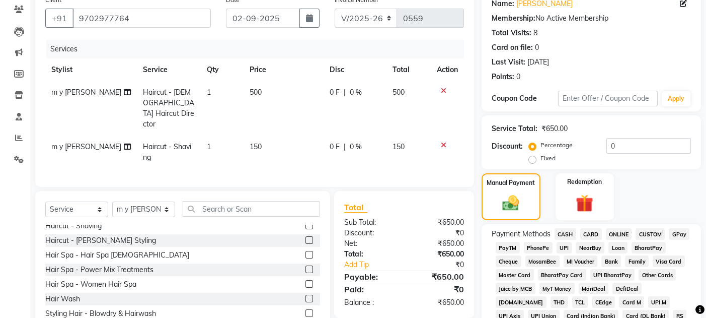
click at [682, 231] on span "GPay" at bounding box center [679, 234] width 21 height 12
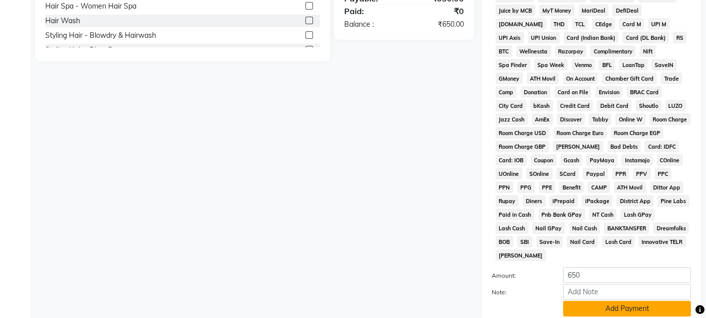
click at [631, 301] on button "Add Payment" at bounding box center [627, 309] width 128 height 16
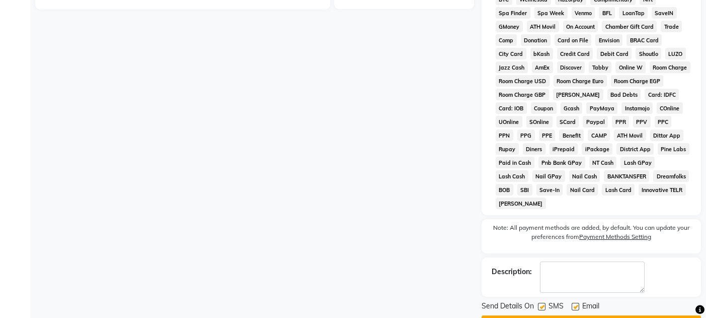
scroll to position [431, 0]
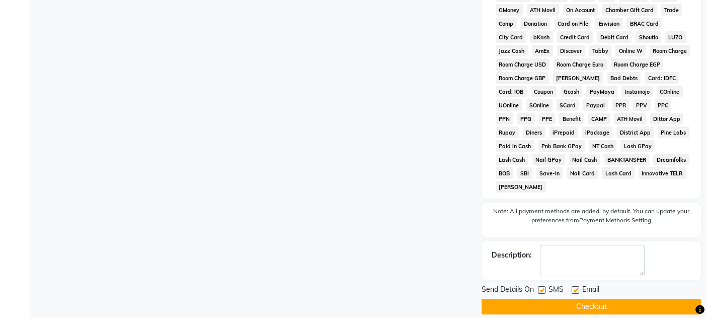
click at [576, 286] on label at bounding box center [576, 290] width 8 height 8
click at [576, 287] on input "checkbox" at bounding box center [575, 290] width 7 height 7
checkbox input "false"
click at [540, 286] on label at bounding box center [542, 290] width 8 height 8
click at [540, 287] on input "checkbox" at bounding box center [541, 290] width 7 height 7
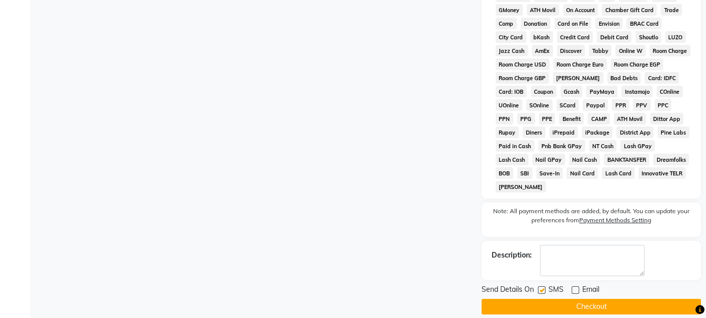
checkbox input "false"
click at [546, 298] on button "Checkout" at bounding box center [591, 306] width 219 height 16
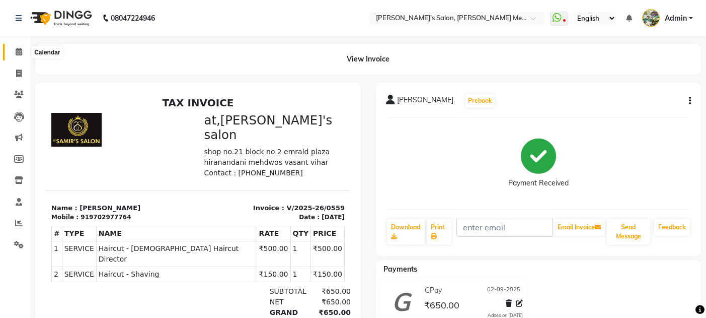
click at [18, 51] on icon at bounding box center [19, 52] width 7 height 8
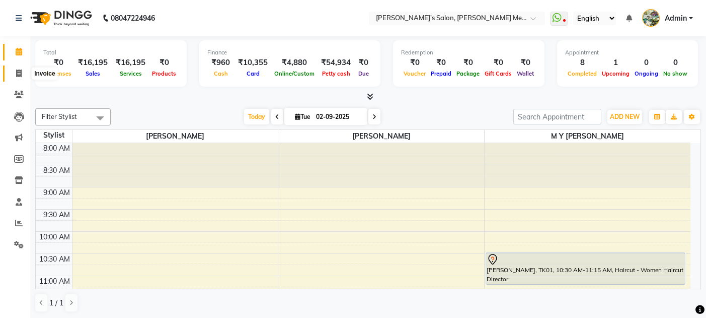
click at [19, 74] on icon at bounding box center [19, 73] width 6 height 8
select select "582"
select select "service"
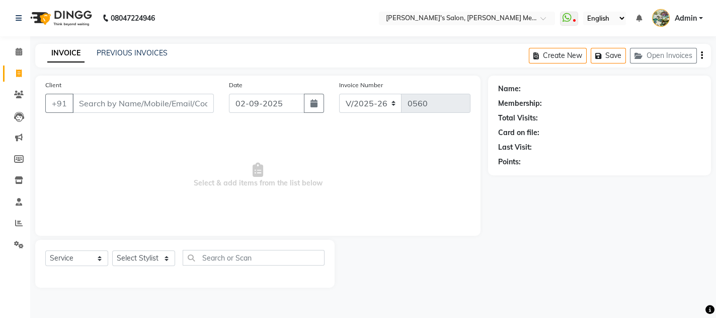
click at [87, 100] on input "Client" at bounding box center [142, 103] width 141 height 19
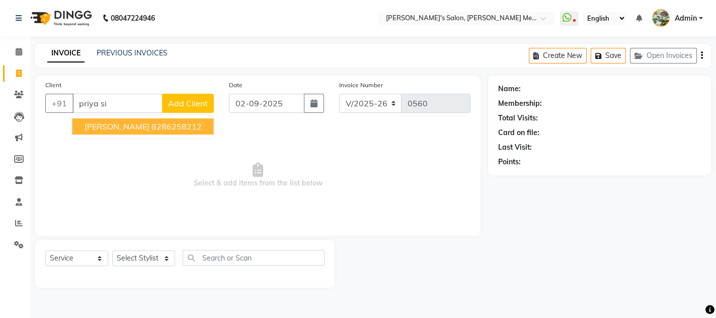
click at [97, 121] on span "[PERSON_NAME]" at bounding box center [117, 126] width 65 height 10
type input "8286258212"
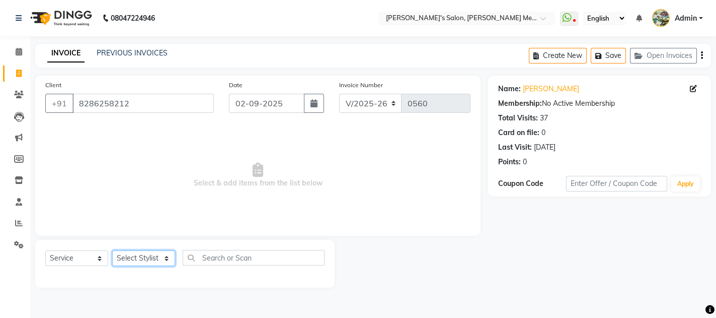
click at [140, 256] on select "Select Stylist [PERSON_NAME] m y [PERSON_NAME]" at bounding box center [143, 258] width 63 height 16
select select "7816"
click at [112, 250] on select "Select Stylist [PERSON_NAME] m y [PERSON_NAME]" at bounding box center [143, 258] width 63 height 16
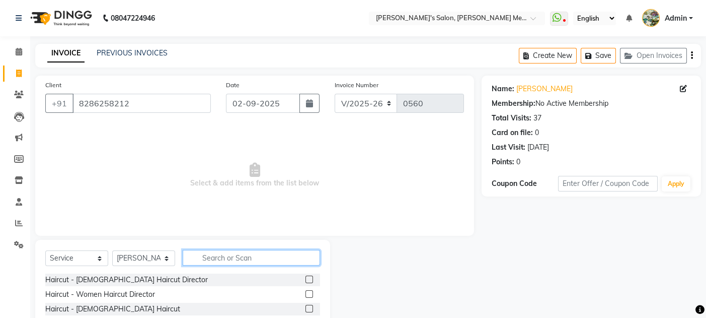
click at [216, 255] on input "text" at bounding box center [251, 258] width 137 height 16
type input "hand"
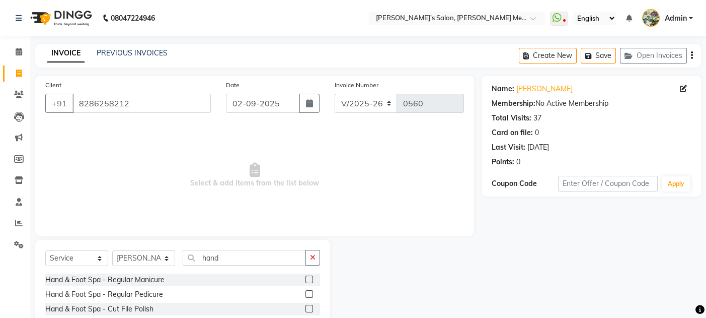
click at [306, 294] on label at bounding box center [310, 294] width 8 height 8
click at [306, 294] on input "checkbox" at bounding box center [309, 294] width 7 height 7
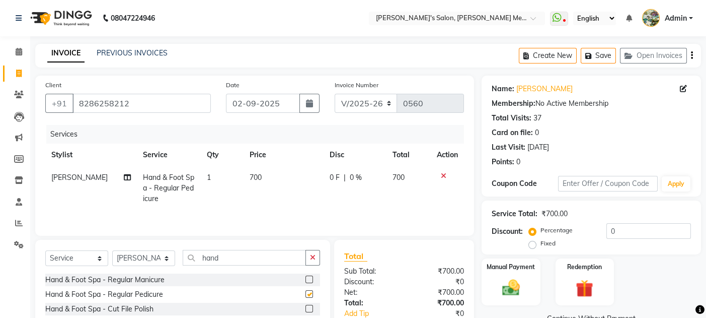
checkbox input "false"
click at [531, 291] on div "Manual Payment" at bounding box center [511, 281] width 61 height 49
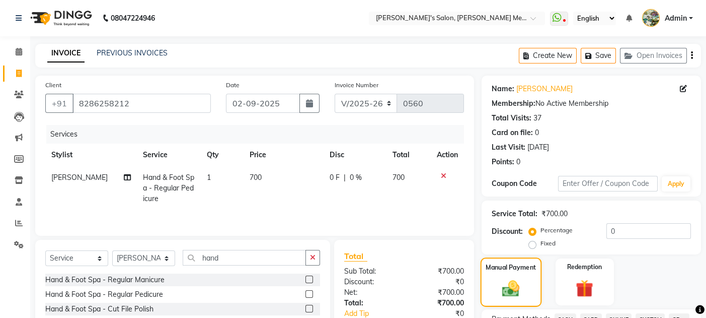
click at [526, 292] on div "Manual Payment" at bounding box center [511, 281] width 61 height 49
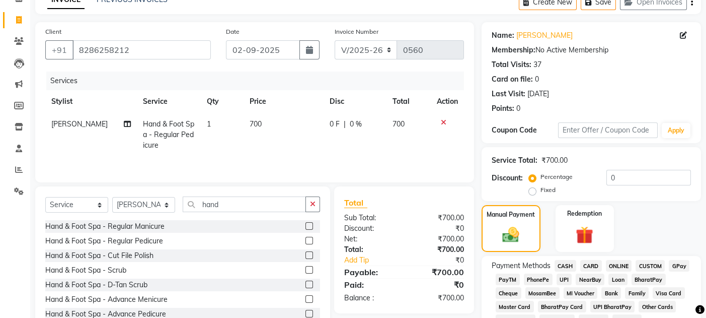
scroll to position [125, 0]
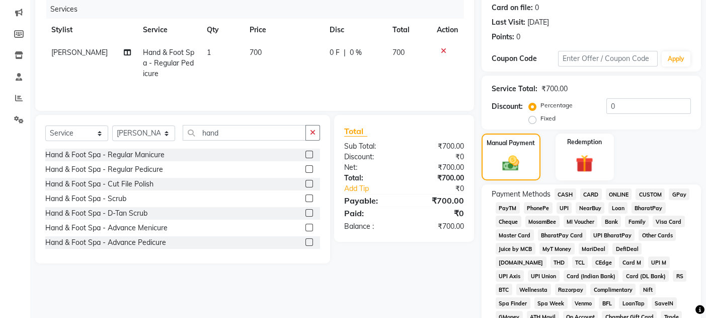
click at [675, 190] on span "GPay" at bounding box center [679, 194] width 21 height 12
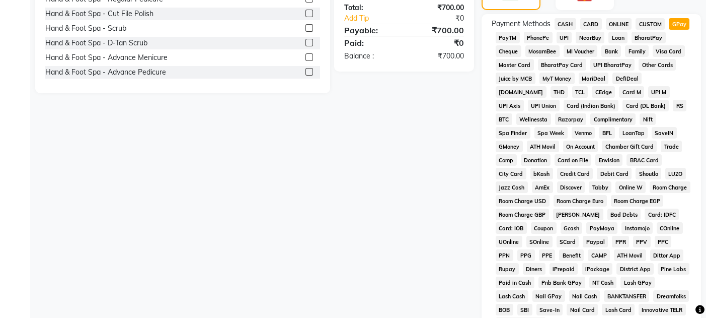
scroll to position [428, 0]
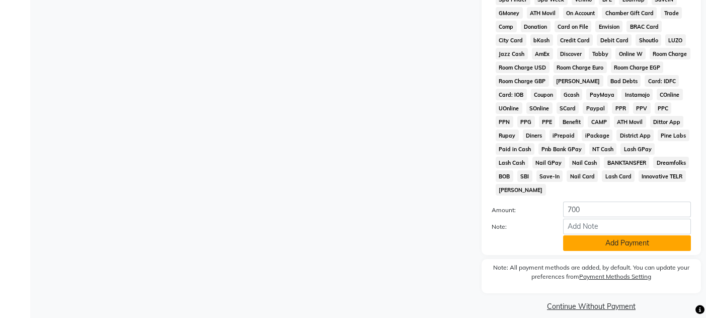
click at [623, 235] on button "Add Payment" at bounding box center [627, 243] width 128 height 16
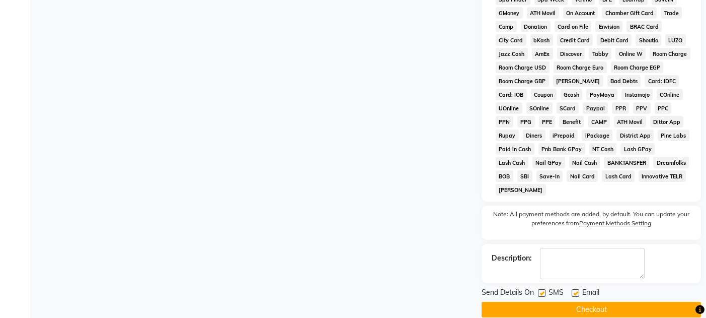
click at [575, 289] on label at bounding box center [576, 293] width 8 height 8
click at [575, 290] on input "checkbox" at bounding box center [575, 293] width 7 height 7
checkbox input "false"
click at [542, 289] on label at bounding box center [542, 293] width 8 height 8
click at [542, 290] on input "checkbox" at bounding box center [541, 293] width 7 height 7
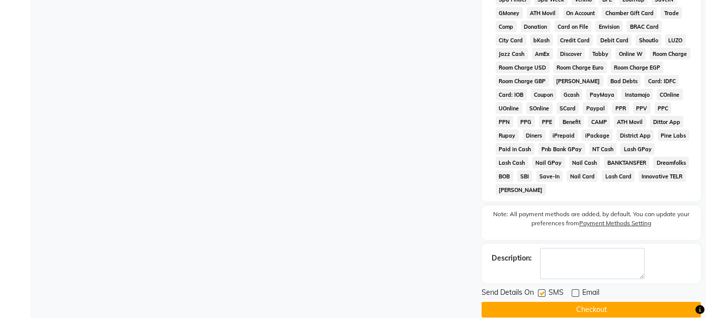
checkbox input "false"
click at [559, 304] on button "Checkout" at bounding box center [591, 310] width 219 height 16
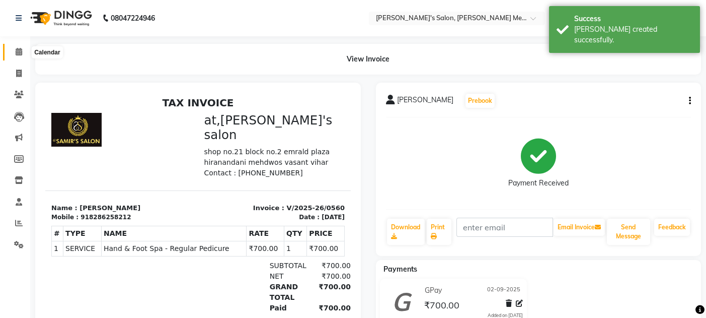
click at [19, 53] on icon at bounding box center [19, 52] width 7 height 8
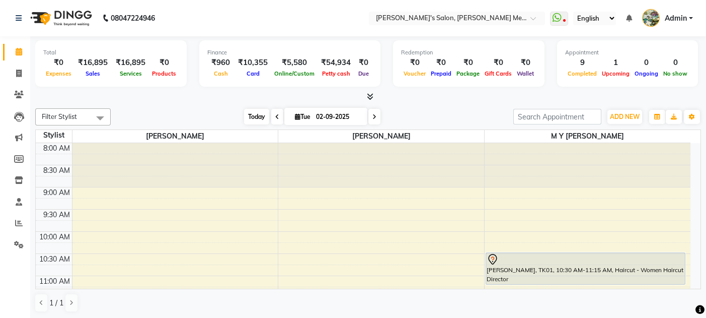
click at [256, 112] on span "Today" at bounding box center [256, 117] width 25 height 16
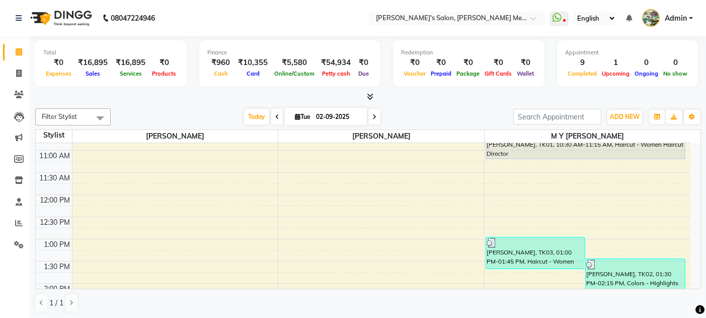
scroll to position [99, 0]
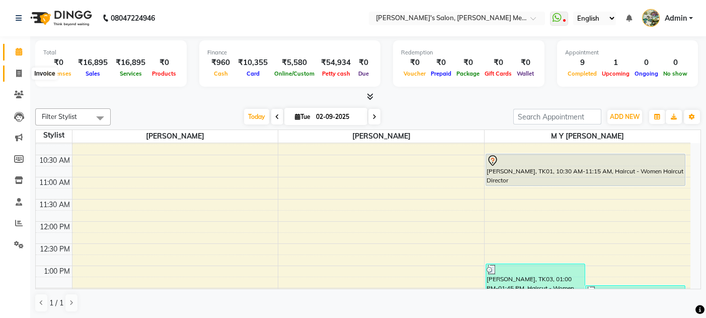
click at [21, 75] on icon at bounding box center [19, 73] width 6 height 8
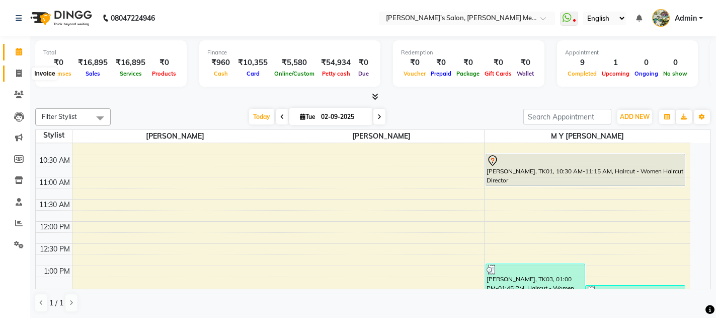
select select "service"
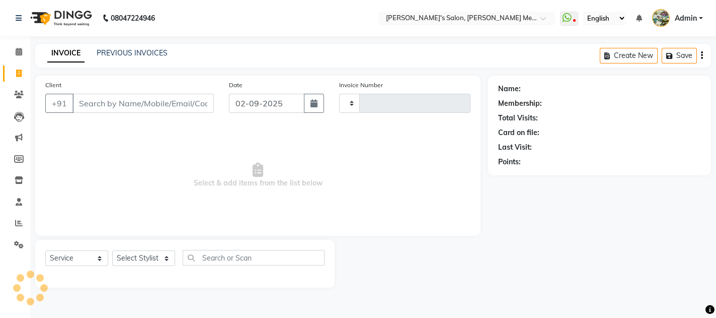
type input "0561"
select select "582"
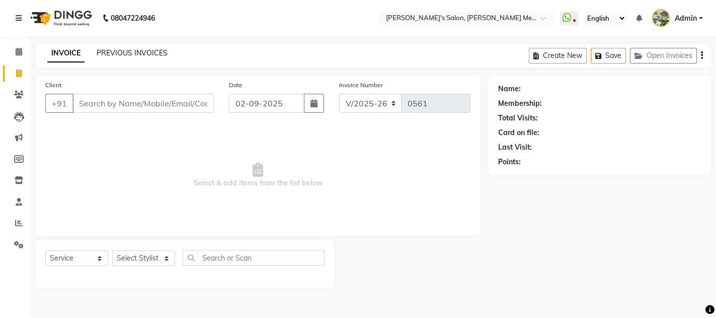
click at [141, 48] on link "PREVIOUS INVOICES" at bounding box center [132, 52] width 71 height 9
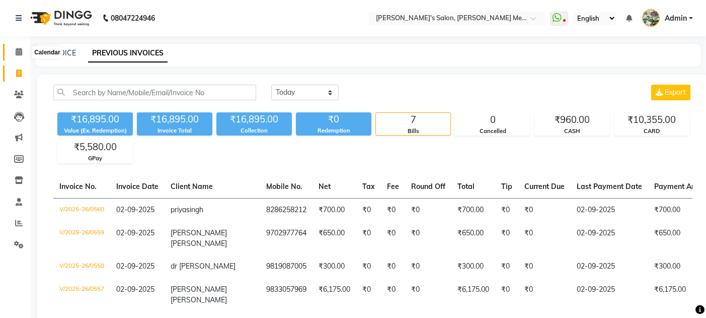
click at [19, 49] on icon at bounding box center [19, 52] width 7 height 8
